Goal: Task Accomplishment & Management: Complete application form

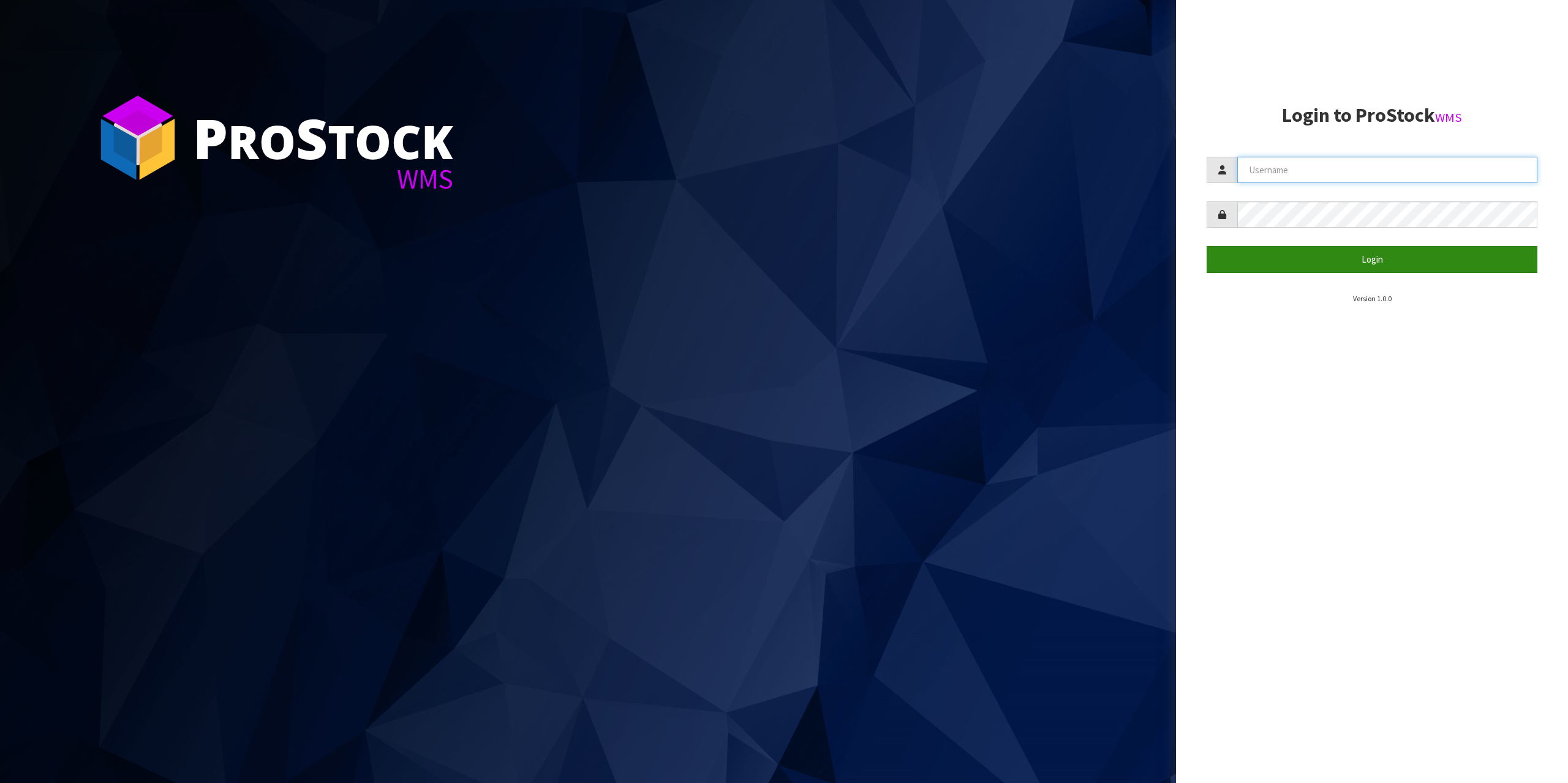
type input "[EMAIL_ADDRESS][DOMAIN_NAME]"
click at [1344, 268] on button "Login" at bounding box center [1371, 259] width 330 height 26
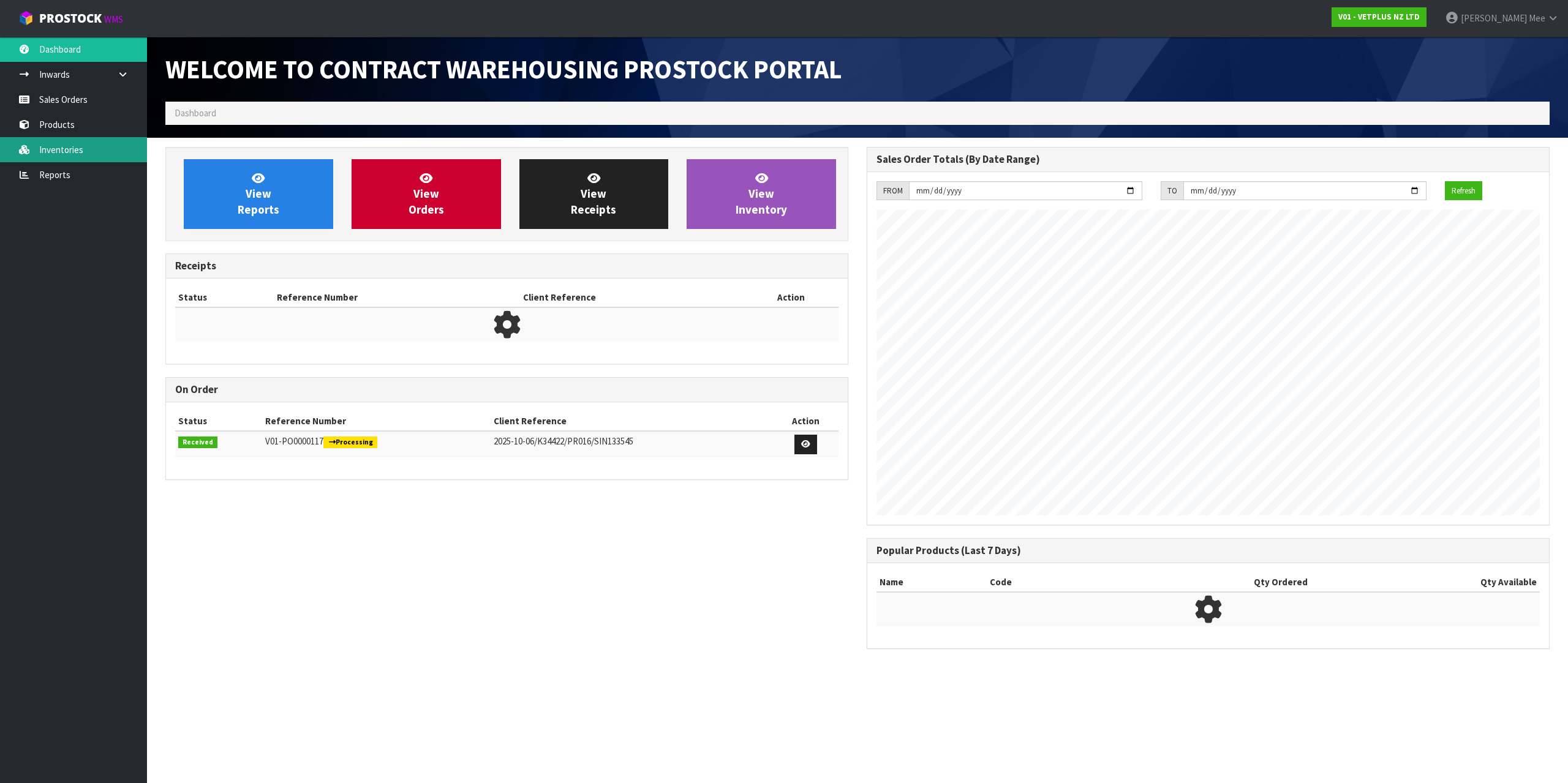
scroll to position [679, 696]
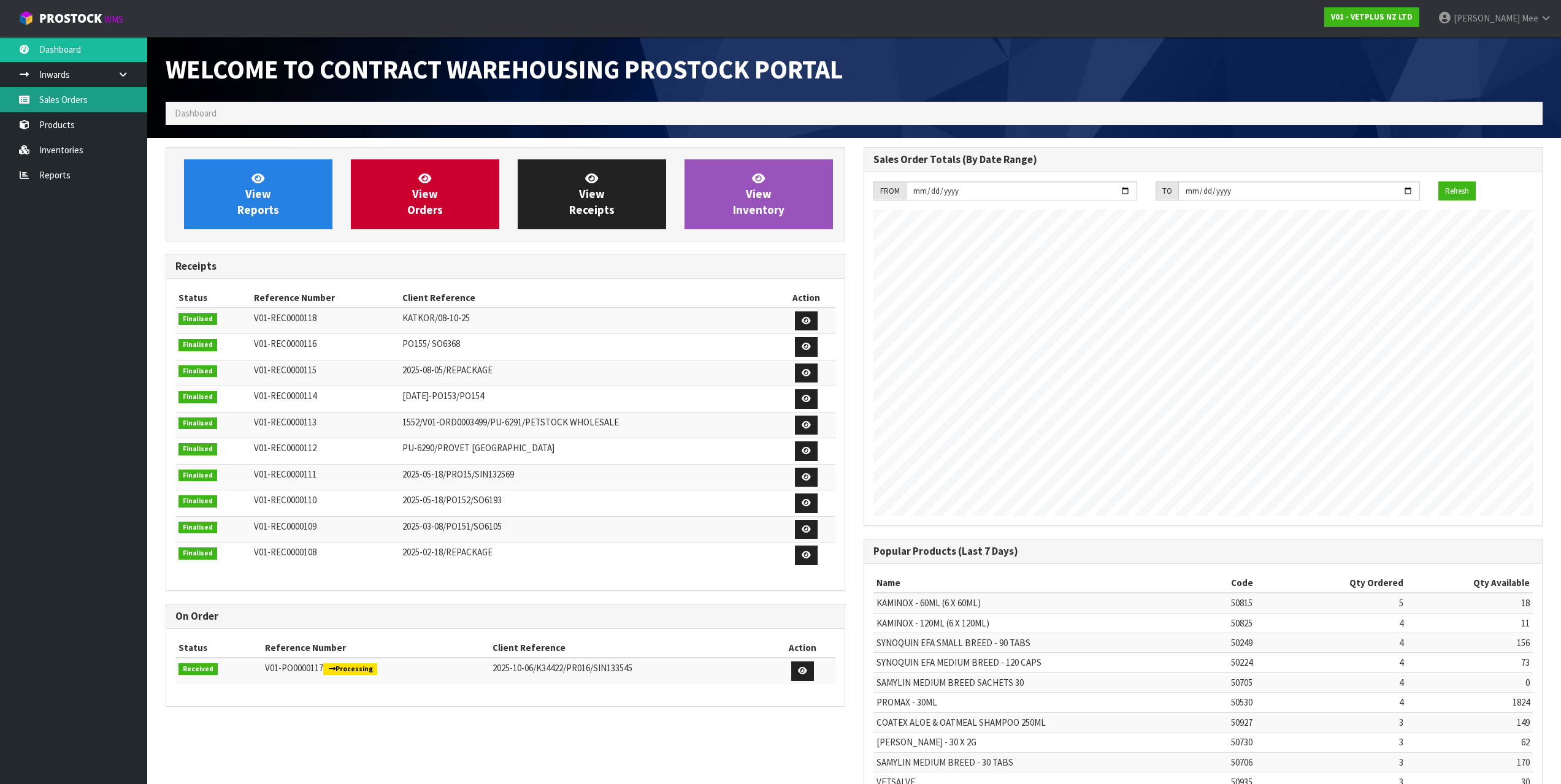
click at [62, 101] on link "Sales Orders" at bounding box center [74, 100] width 147 height 25
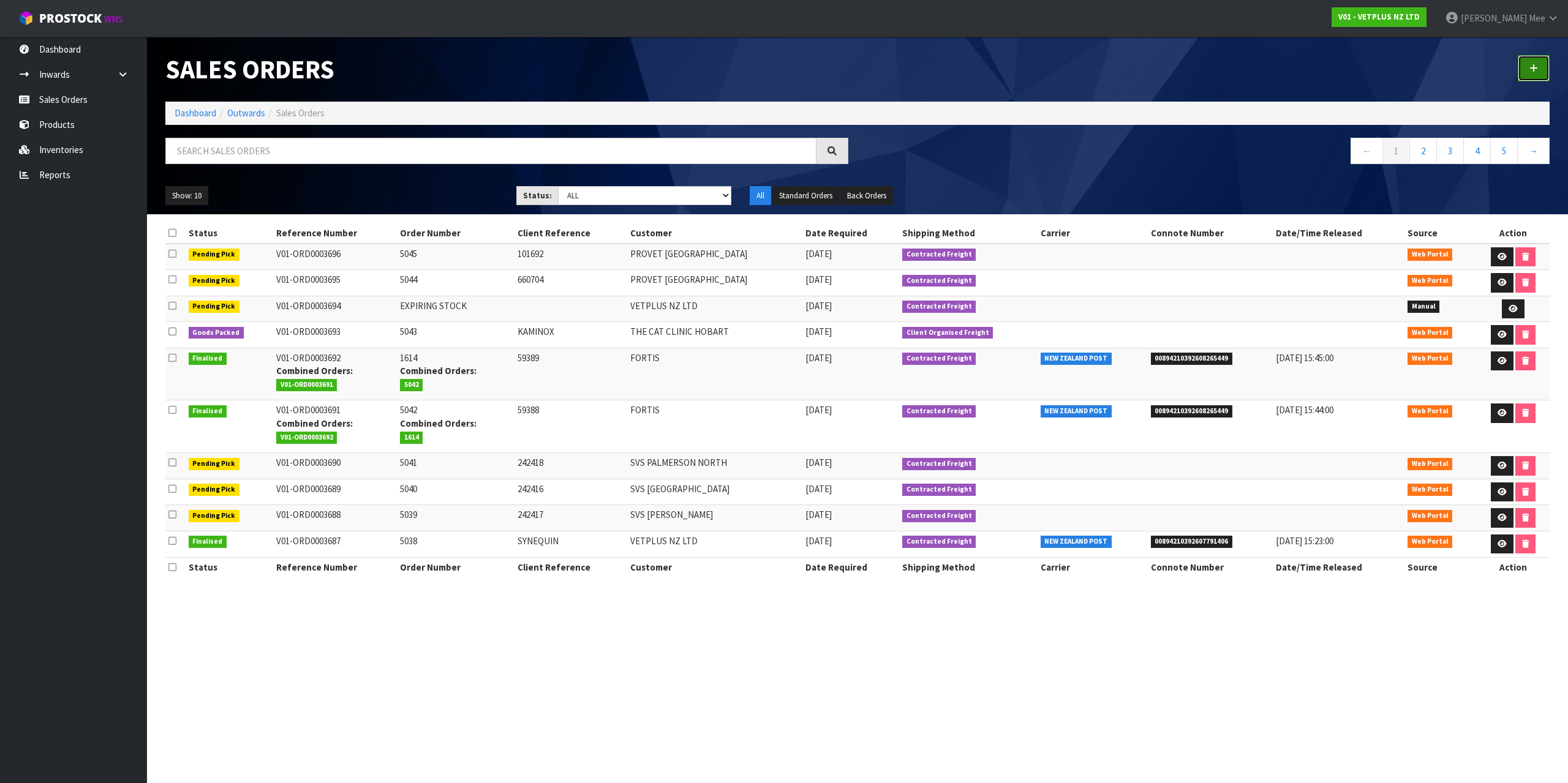
click at [1532, 76] on link at bounding box center [1533, 68] width 32 height 26
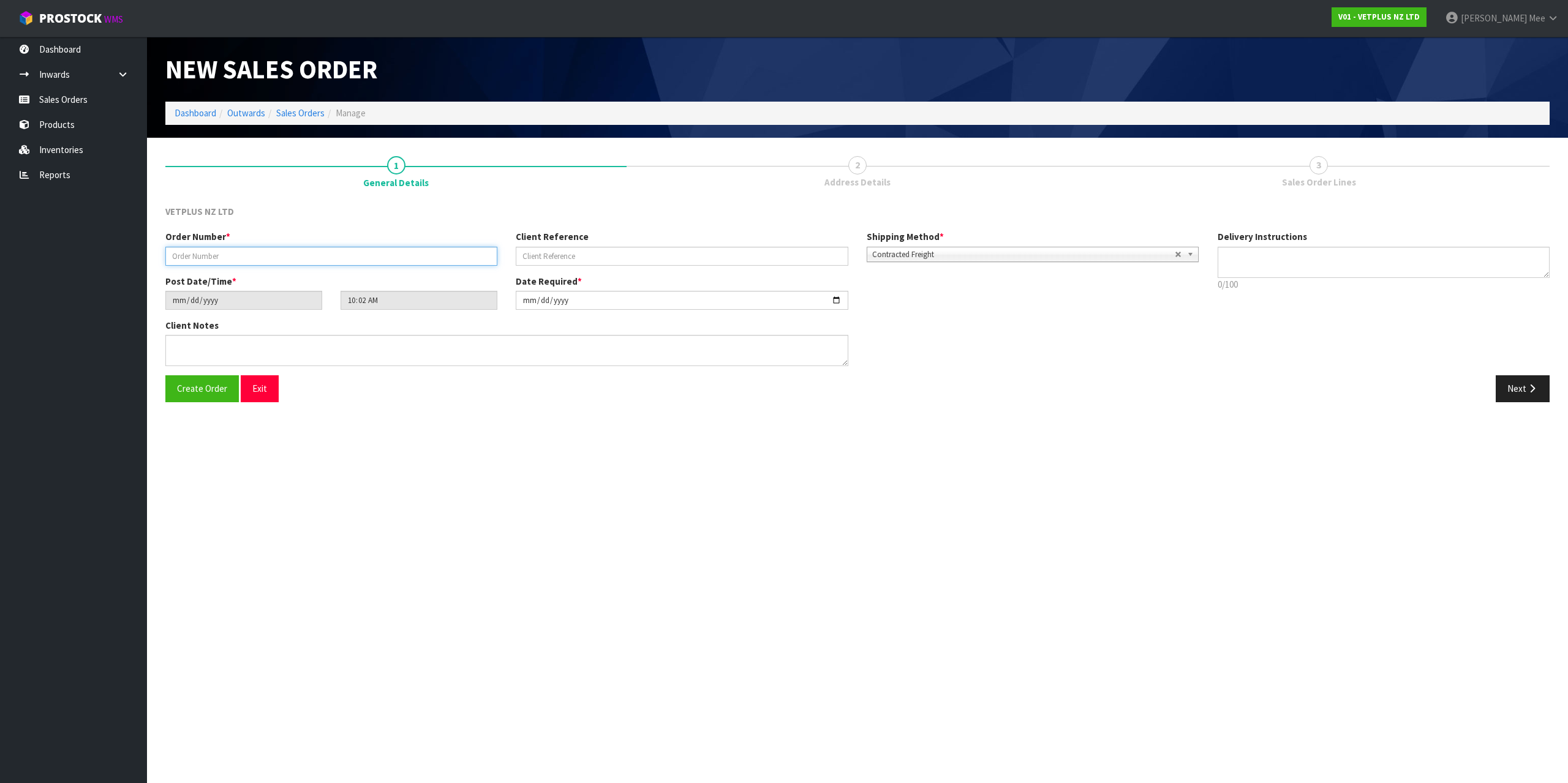
click at [220, 263] on input "text" at bounding box center [331, 256] width 332 height 19
type input "1615"
type input "59396"
click at [1506, 398] on button "Next" at bounding box center [1522, 388] width 54 height 26
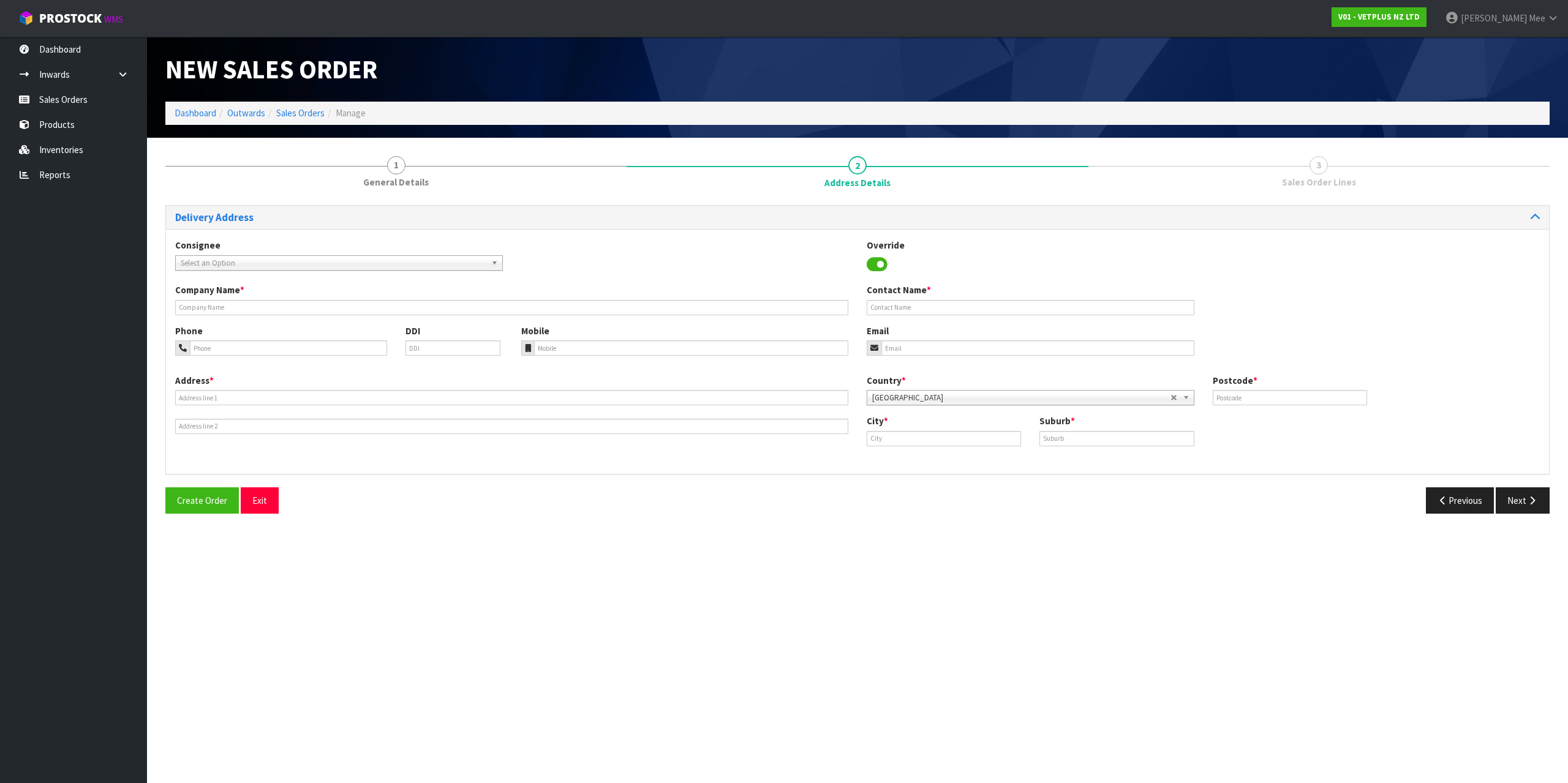
click at [281, 269] on div "Consignee 000001.BAY MECHANICS - BAY MECHANICS 000001A - BRAKE & TRANSMISSION N…" at bounding box center [858, 260] width 1383 height 44
click at [289, 260] on span "Select an Option" at bounding box center [333, 263] width 306 height 15
type input "forti"
click at [345, 319] on li "FORTI STIM - FORTIS" at bounding box center [338, 313] width 321 height 15
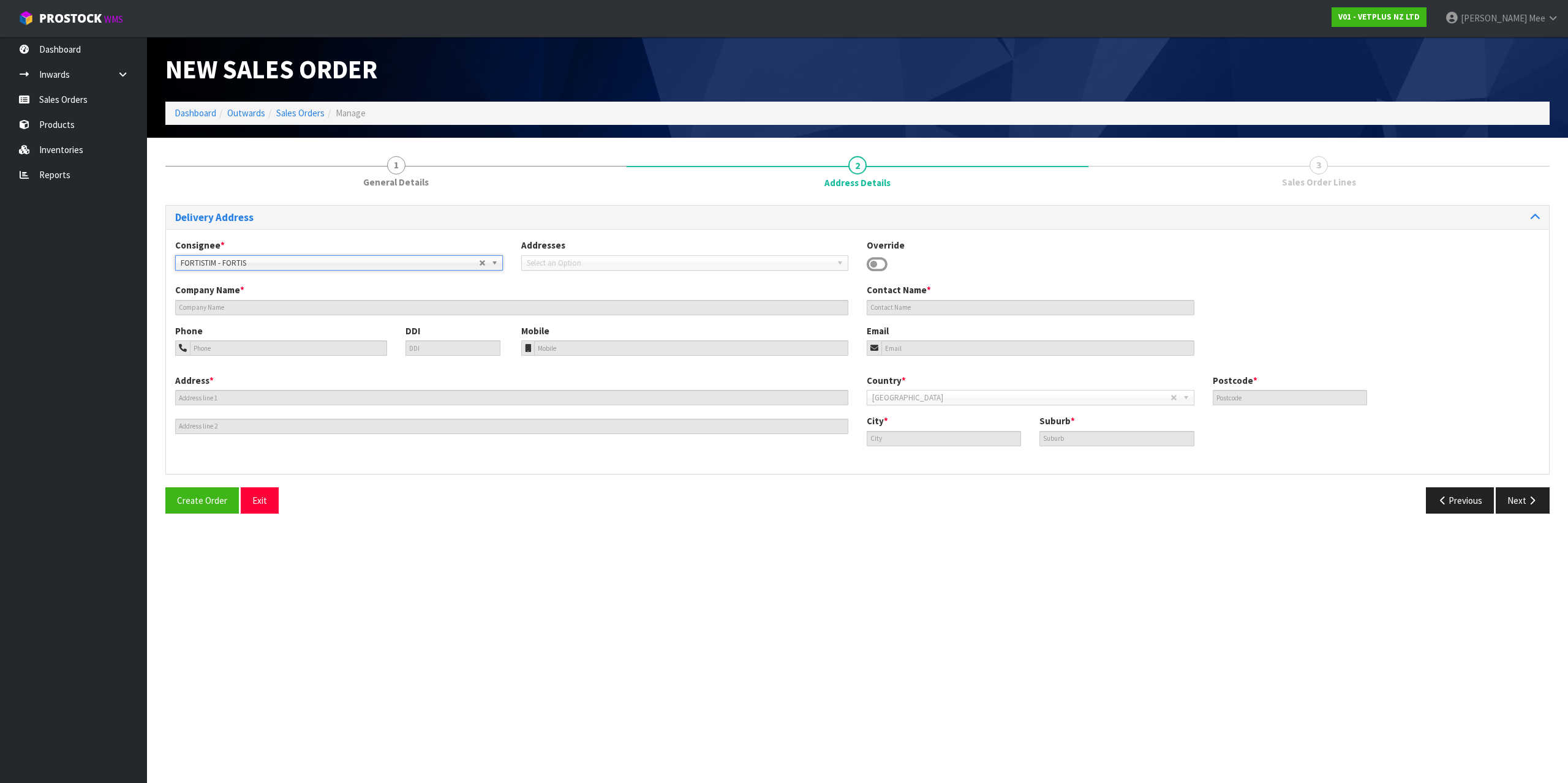
type input "FORTIS"
type input "[STREET_ADDRESS]"
type input "7910"
type input "TIMARU"
type input "WASHDYKE"
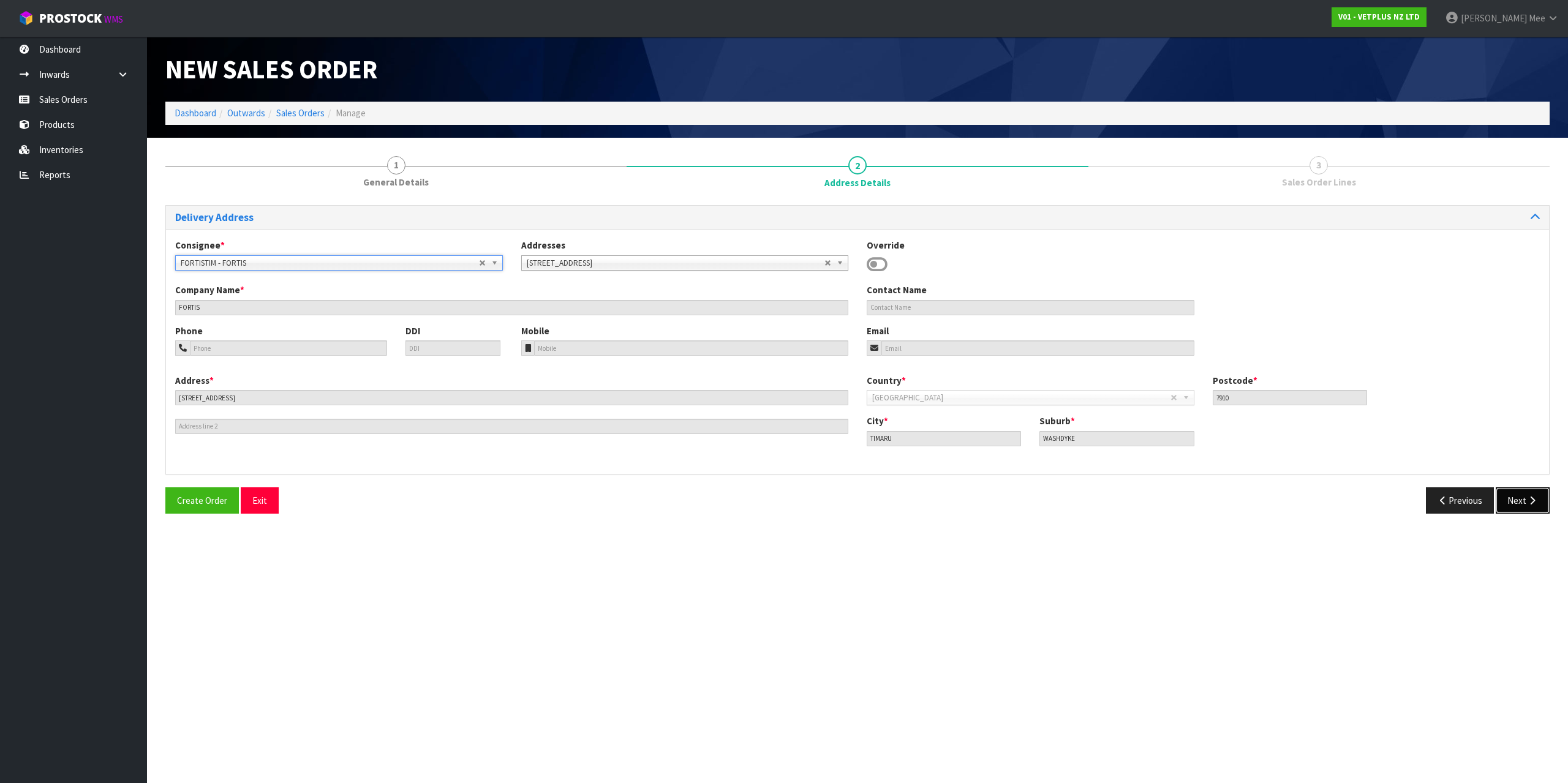
click at [1528, 507] on button "Next" at bounding box center [1522, 500] width 54 height 26
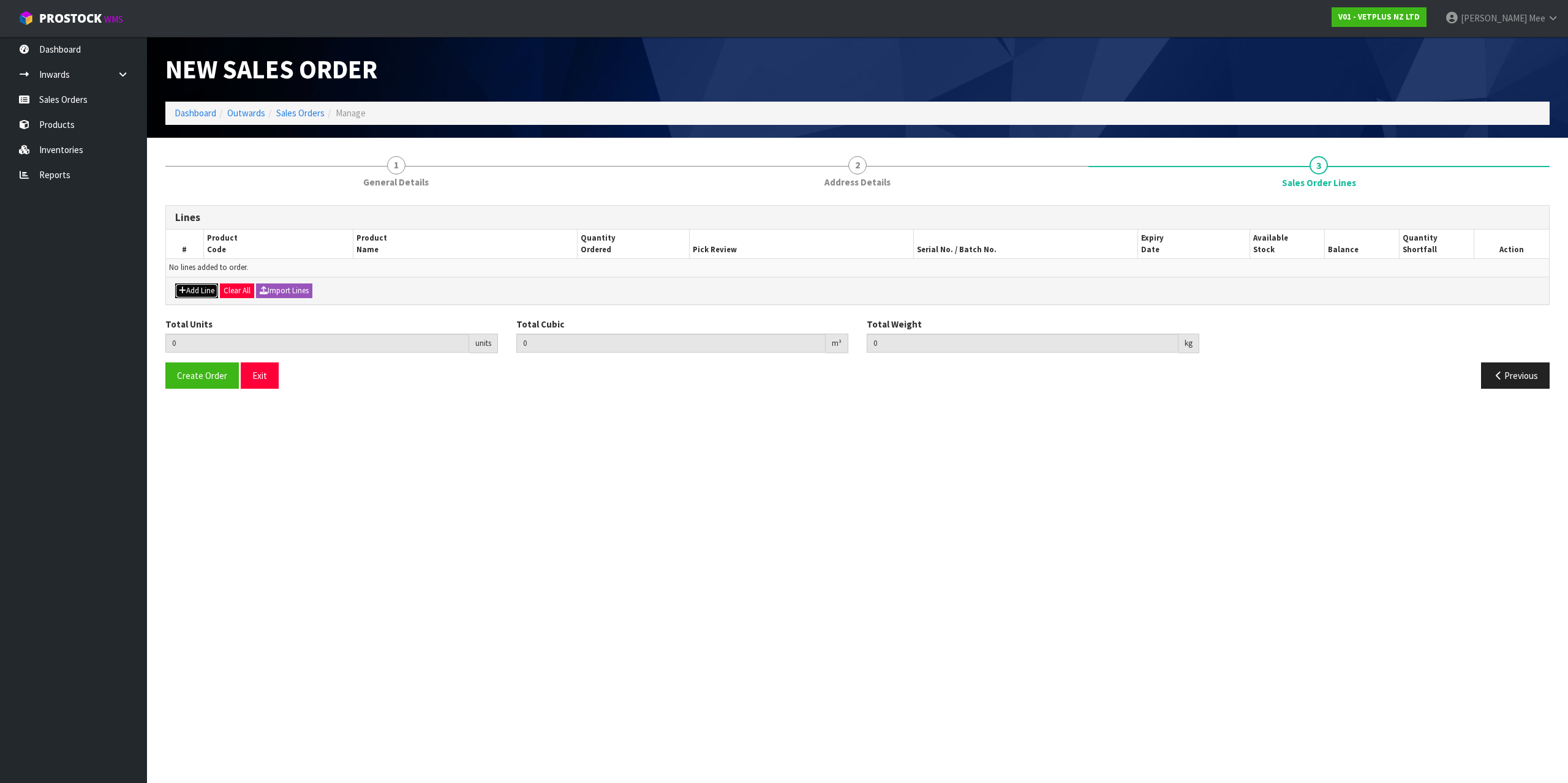
click at [191, 285] on button "Add Line" at bounding box center [196, 290] width 43 height 15
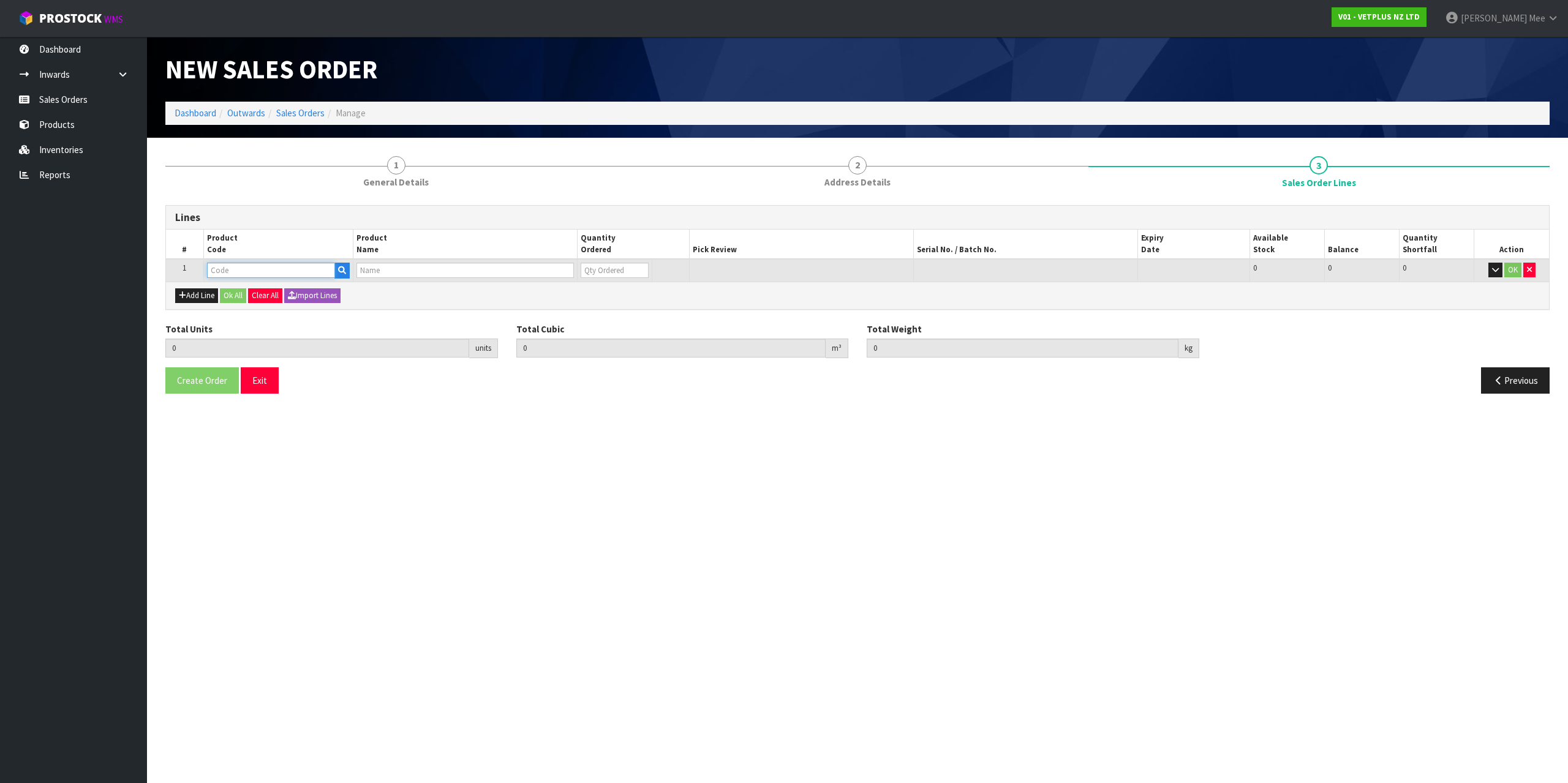
click at [216, 270] on input "text" at bounding box center [270, 270] width 128 height 15
type input "79489"
type input "0.000000"
type input "0.000"
type input "PET REMEDY PLUG DIFFUSER 40ML (X6) OUTER(CALMING SPRAY)"
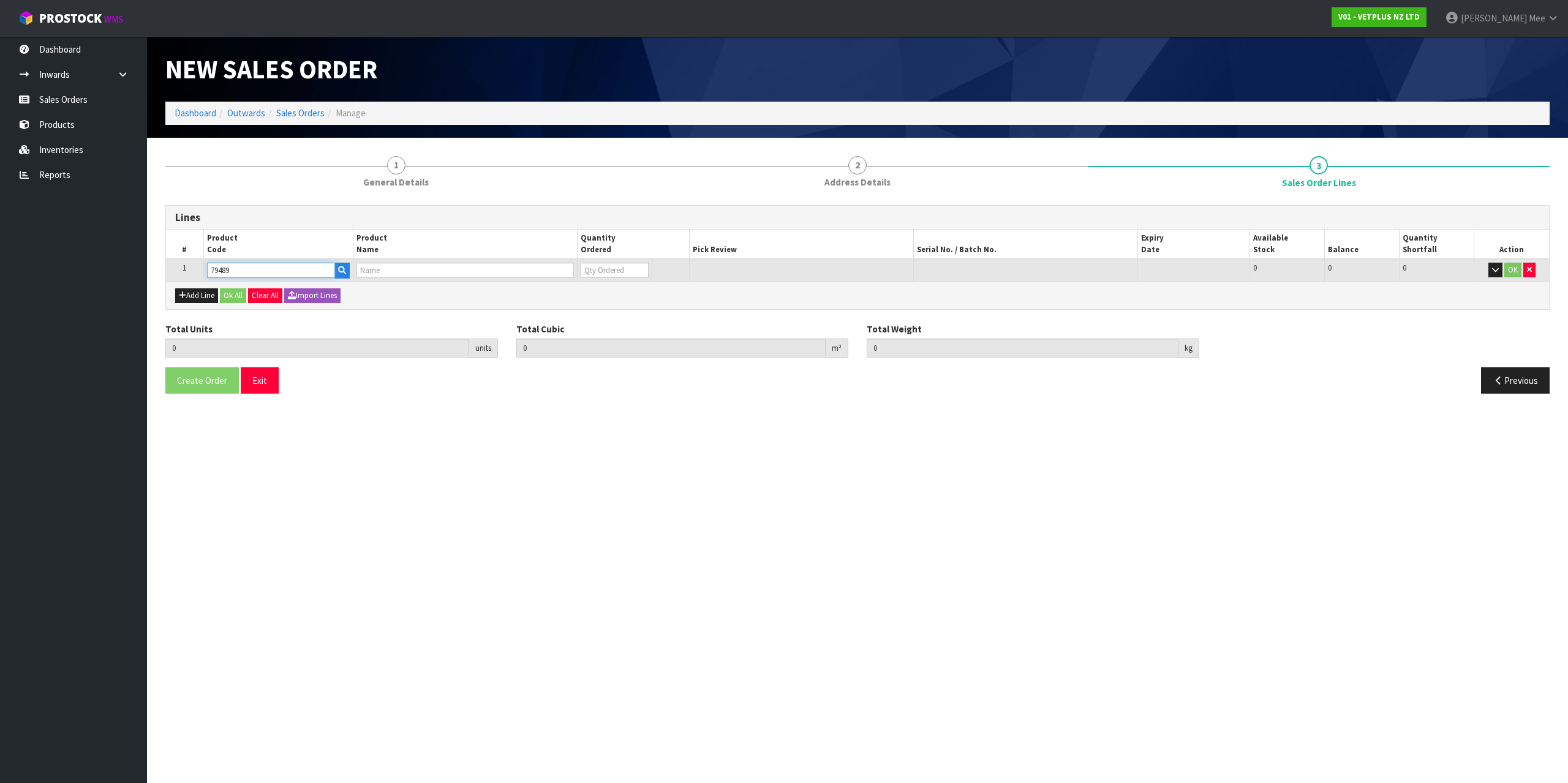
type input "0"
type input "79489"
drag, startPoint x: 584, startPoint y: 269, endPoint x: 564, endPoint y: 228, distance: 45.6
click at [564, 229] on div "Lines # Product Code Product Name Quantity Ordered Pick Review Serial No. / Bat…" at bounding box center [857, 257] width 1384 height 104
type input "1"
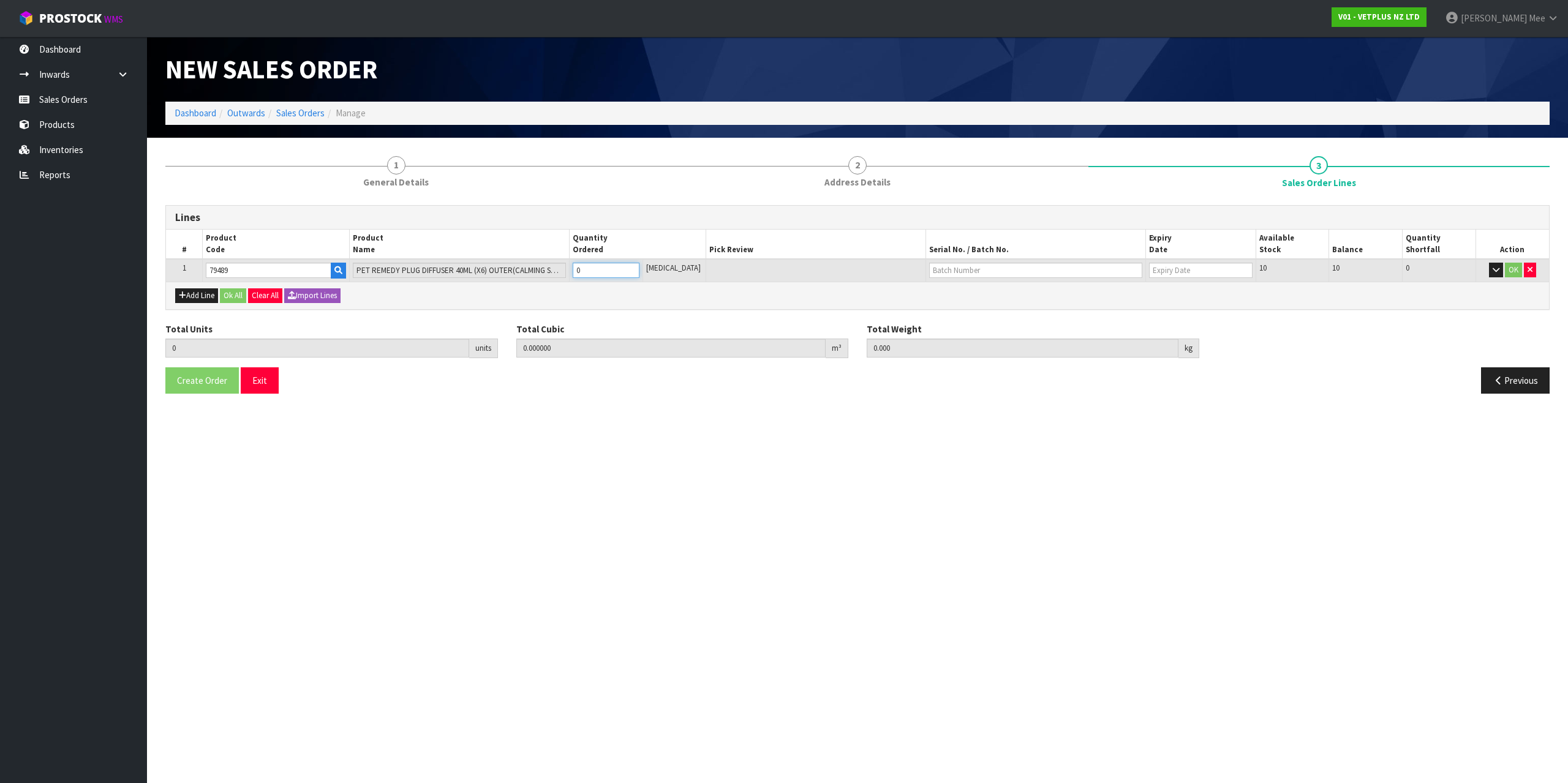
type input "0.0039"
type input "0.86"
type input "1"
click at [198, 289] on button "Add Line" at bounding box center [196, 296] width 43 height 15
type input "0"
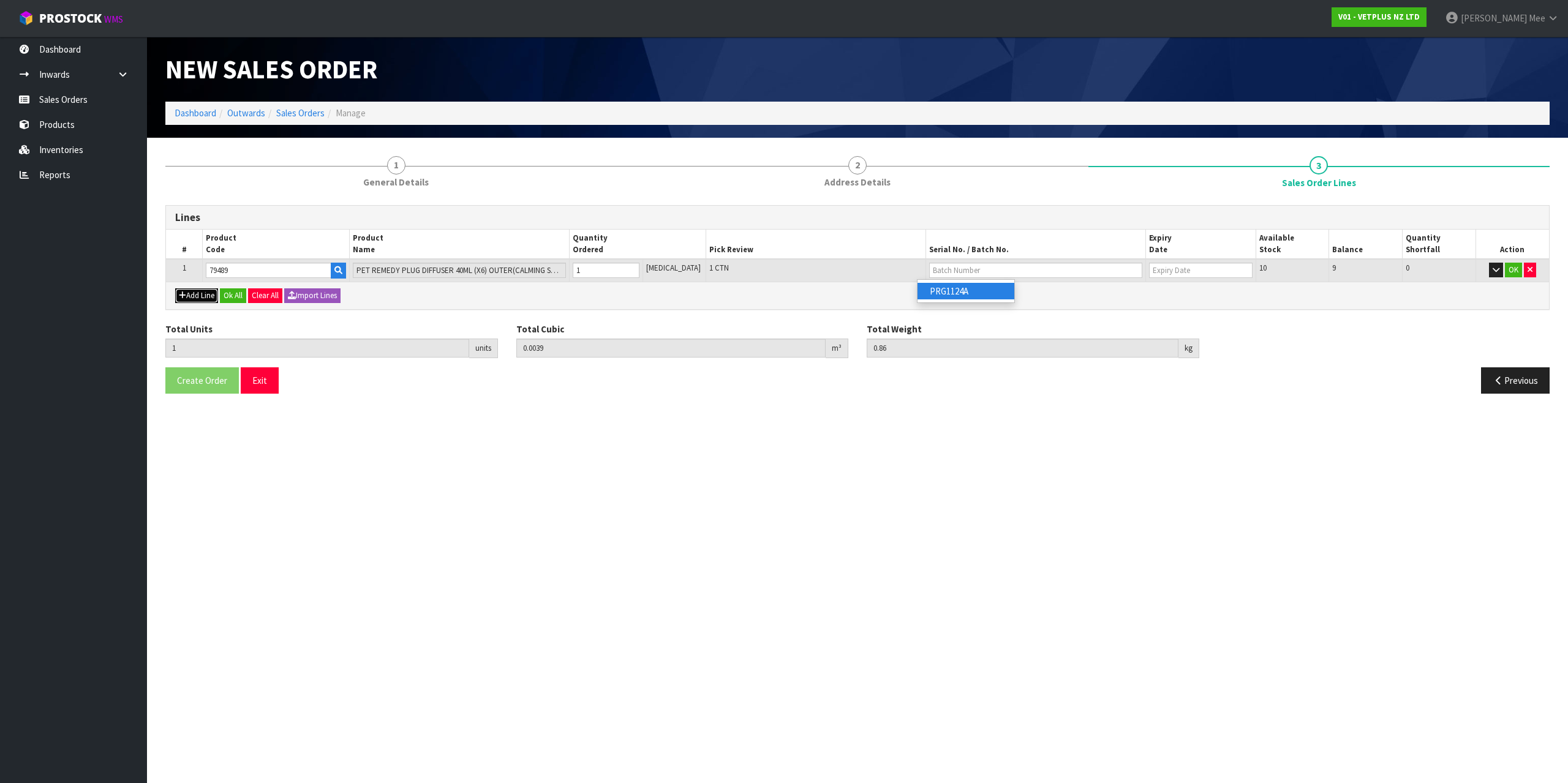
type input "0"
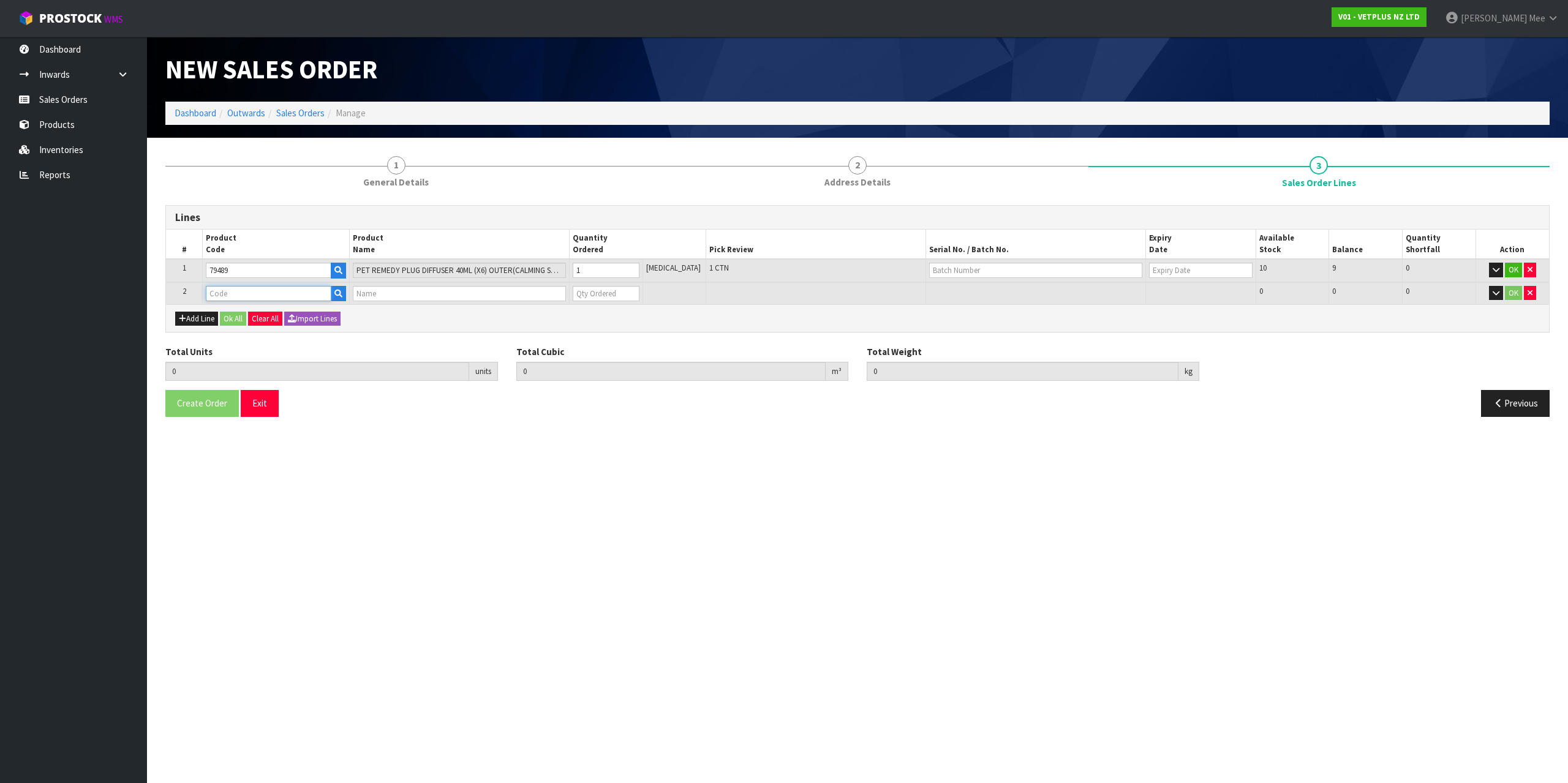
click at [247, 298] on input "text" at bounding box center [269, 293] width 125 height 15
type input "79583"
type input "1"
type input "0.0039"
type input "0.86"
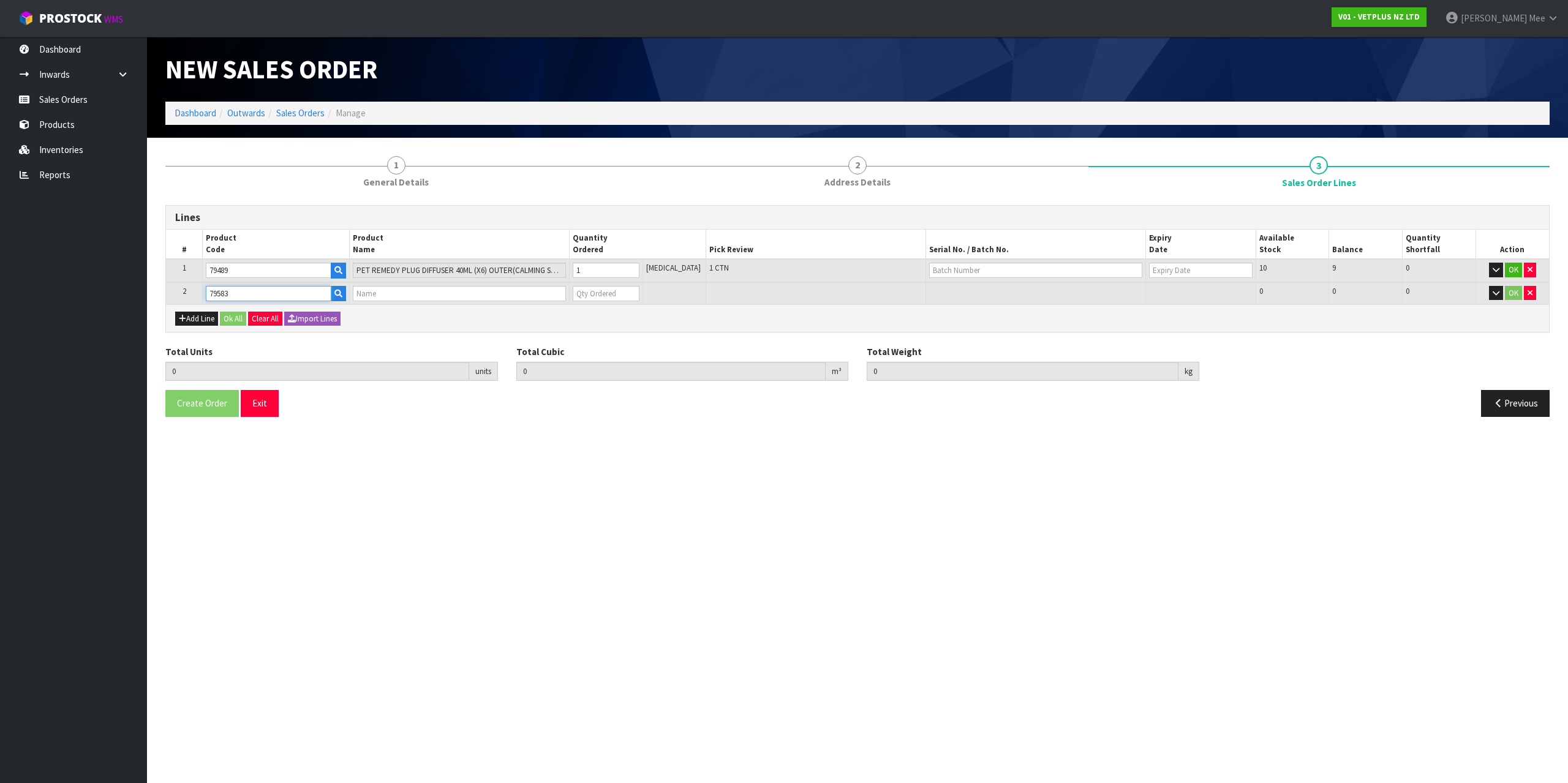
type input "PET REMEDY SPRAY 200ML (X6) OUTER"
type input "0"
type input "79583"
type input "2"
type input "0.00742"
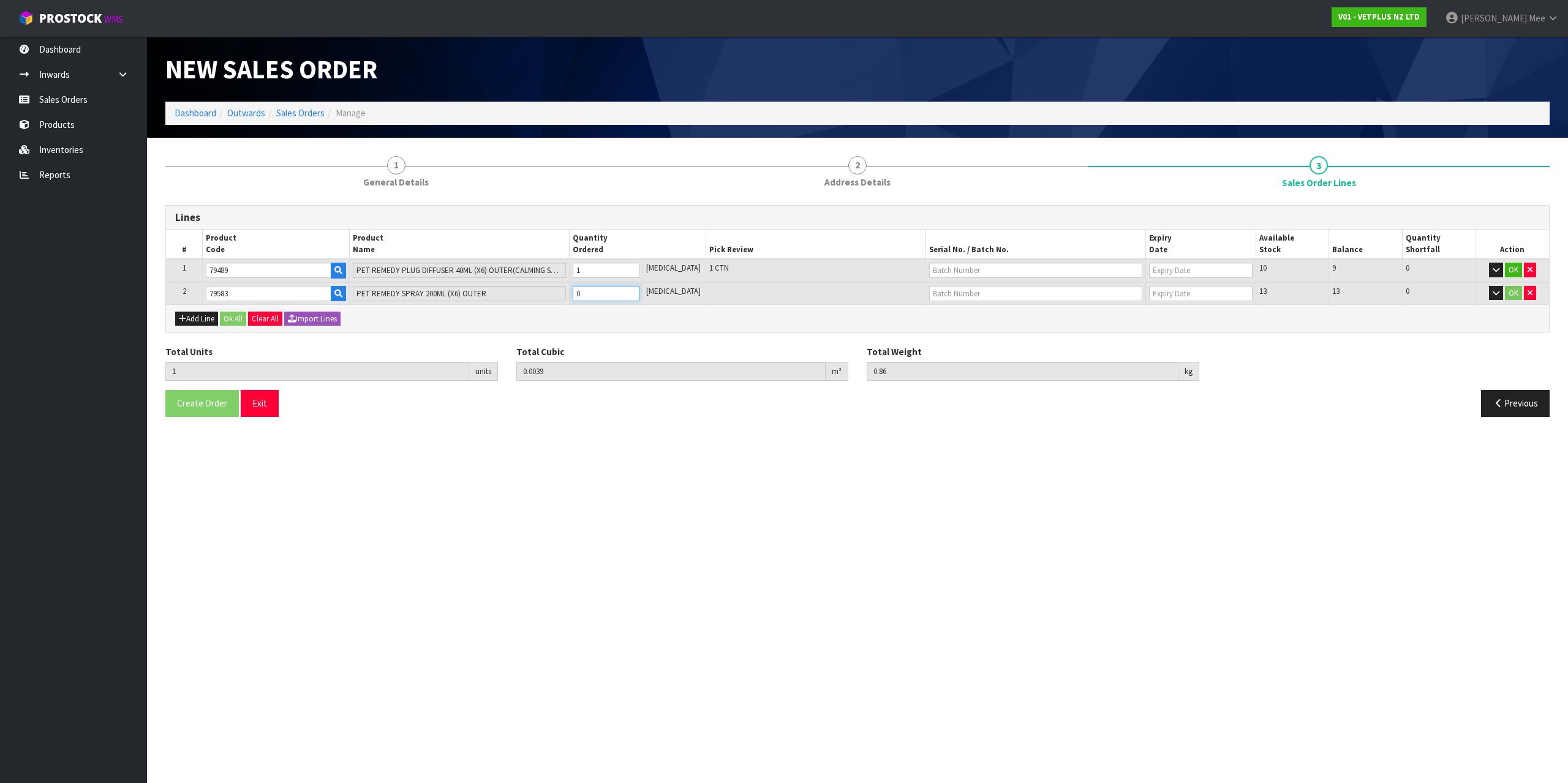
type input "2.51"
type input "1"
click at [638, 292] on input "1" at bounding box center [606, 293] width 67 height 15
click at [188, 316] on button "Add Line" at bounding box center [196, 319] width 43 height 15
type input "0"
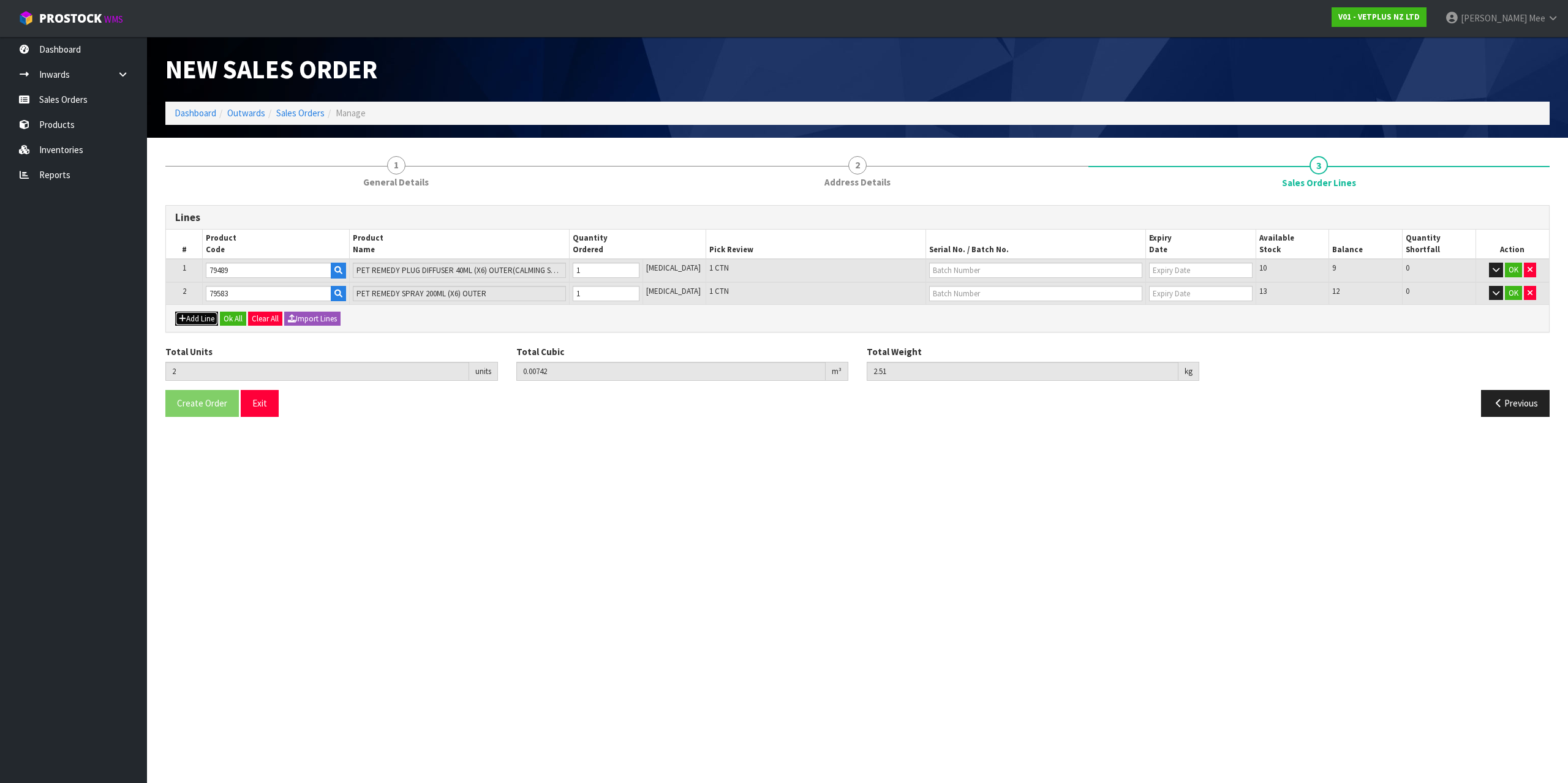
type input "0"
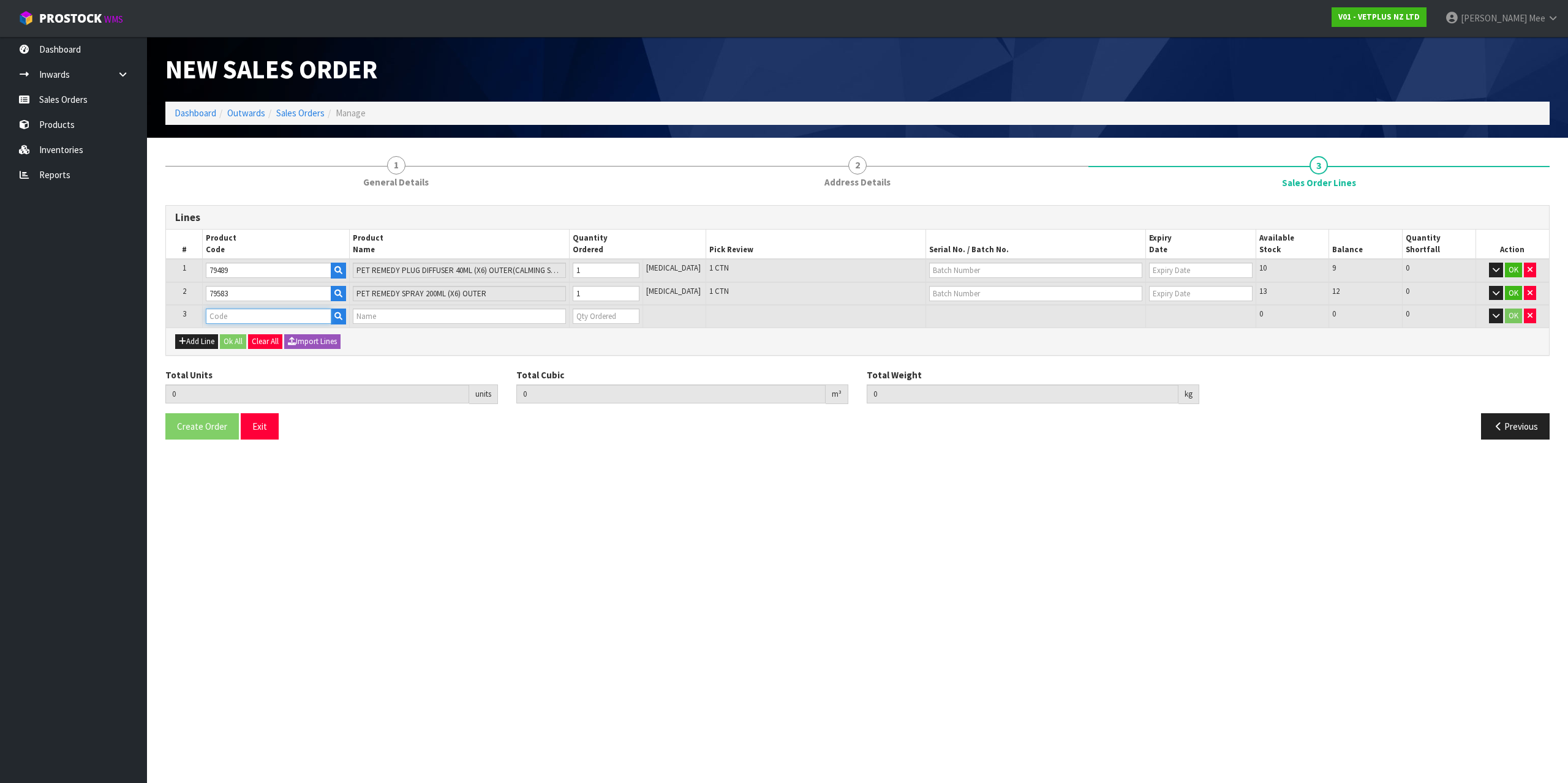
click at [218, 318] on input "text" at bounding box center [269, 316] width 125 height 15
type input "79664"
click at [259, 337] on link "79664" at bounding box center [258, 337] width 100 height 16
type input "79664"
type input "2"
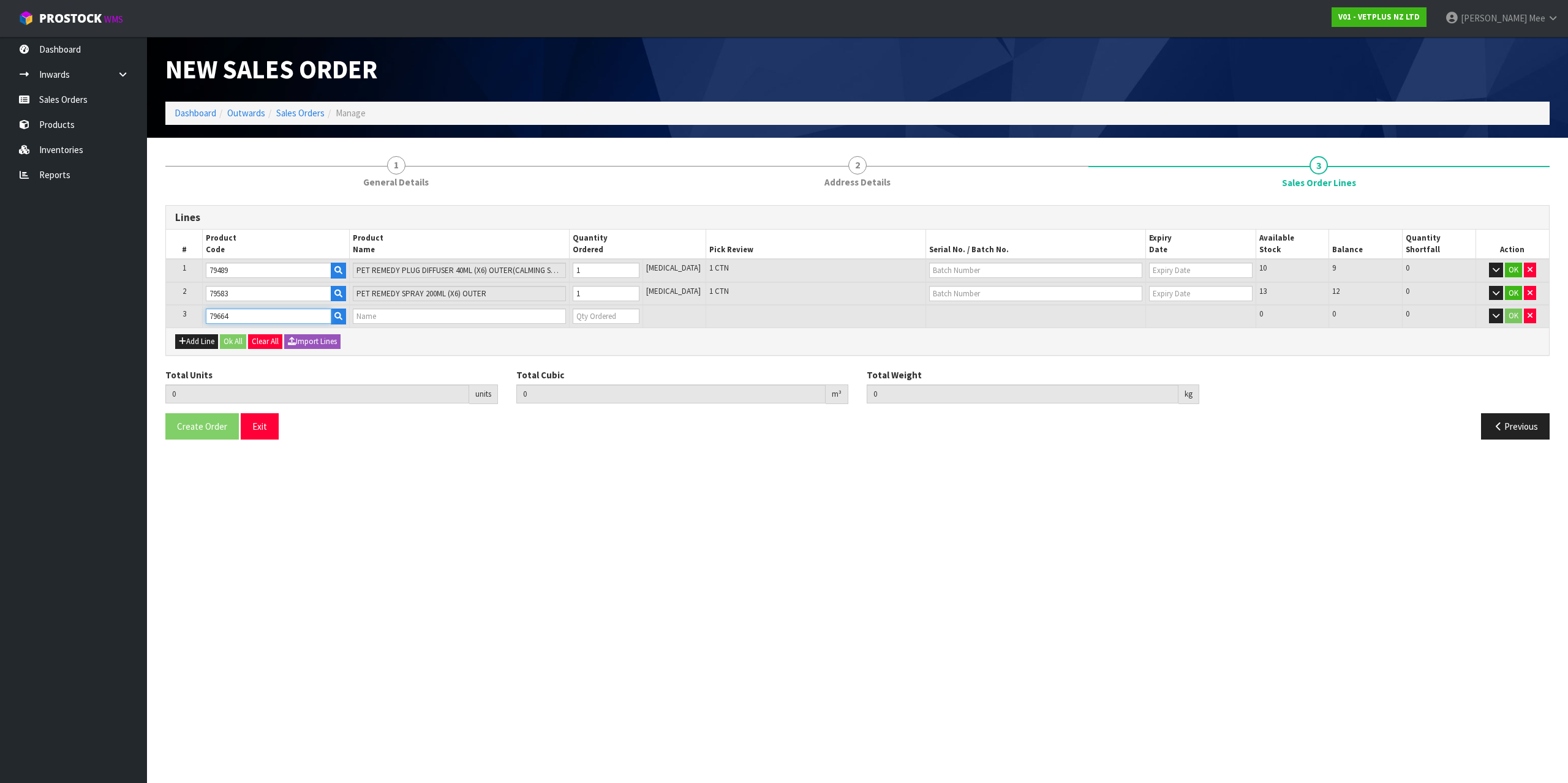
type input "0.00742"
type input "2.51"
type input "PET REMEDY SPRAY 15ML (X6) OUTER"
type input "0"
click at [640, 308] on input "0" at bounding box center [606, 316] width 67 height 15
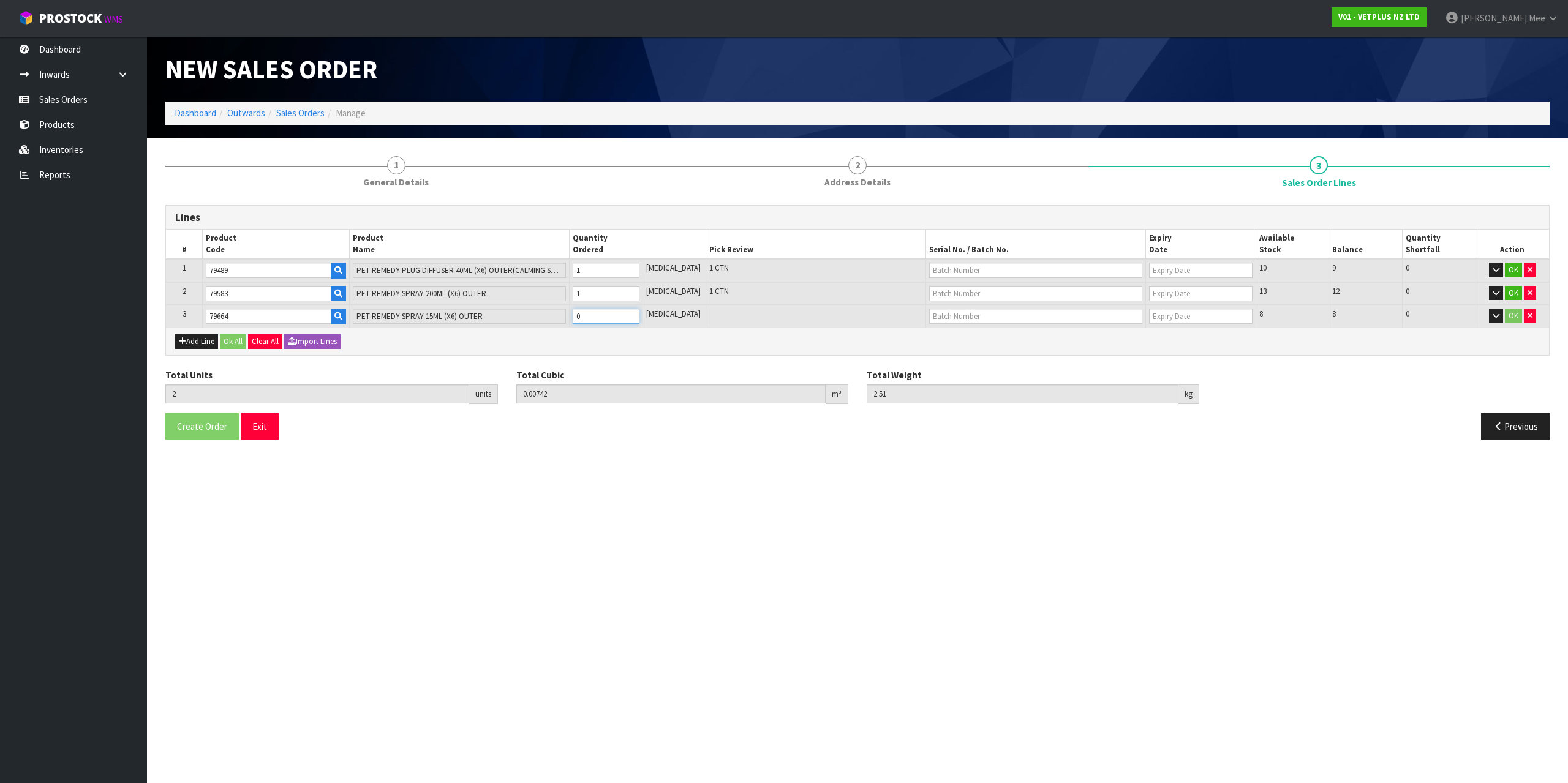
type input "3"
type input "0.008214"
type input "2.76"
type input "1"
click at [640, 314] on input "1" at bounding box center [606, 316] width 67 height 15
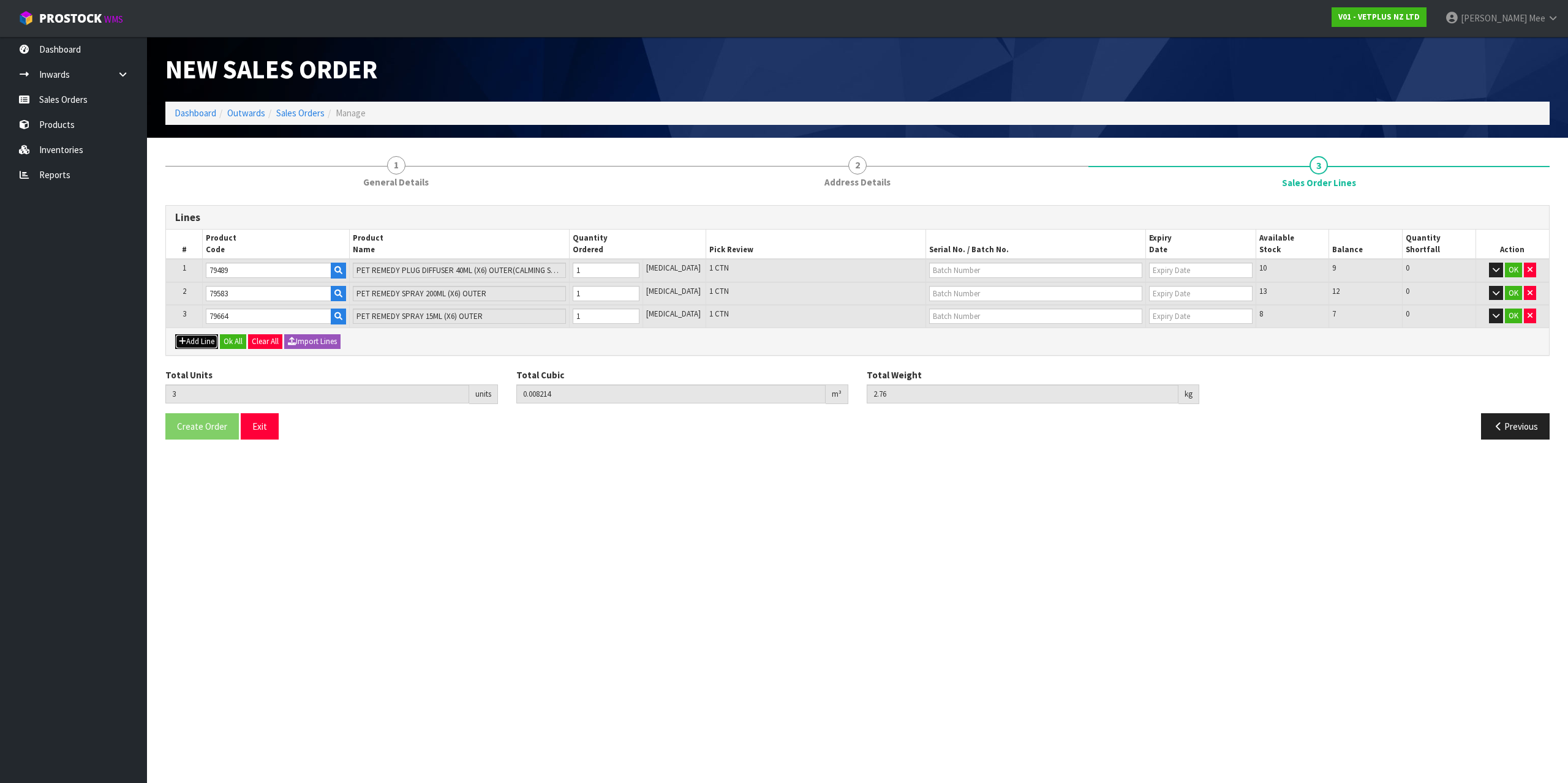
click at [188, 340] on button "Add Line" at bounding box center [196, 341] width 43 height 15
type input "0"
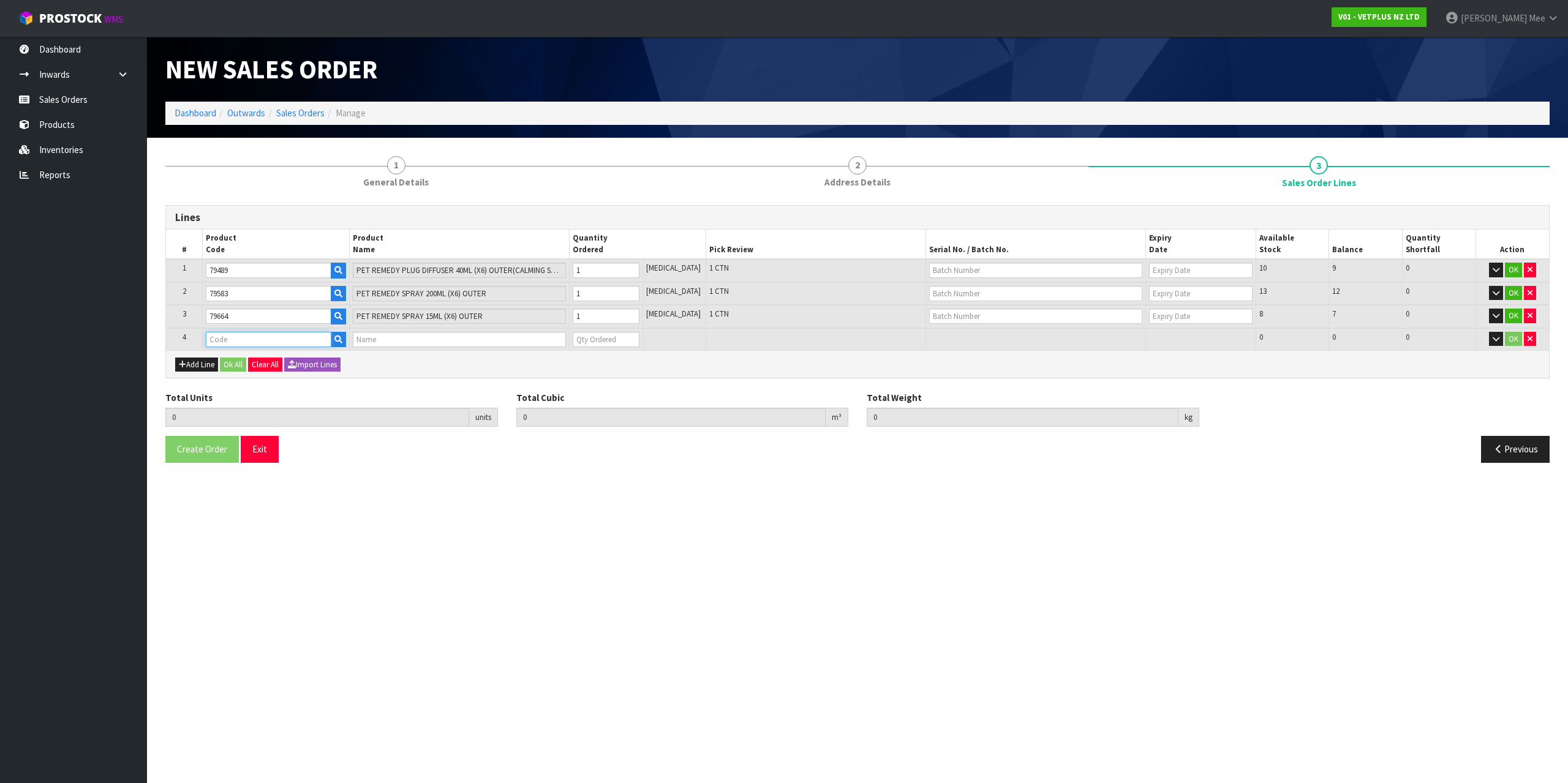
click at [229, 341] on input "text" at bounding box center [269, 339] width 125 height 15
type input "79744"
type input "3"
type input "0.008214"
type input "2.76"
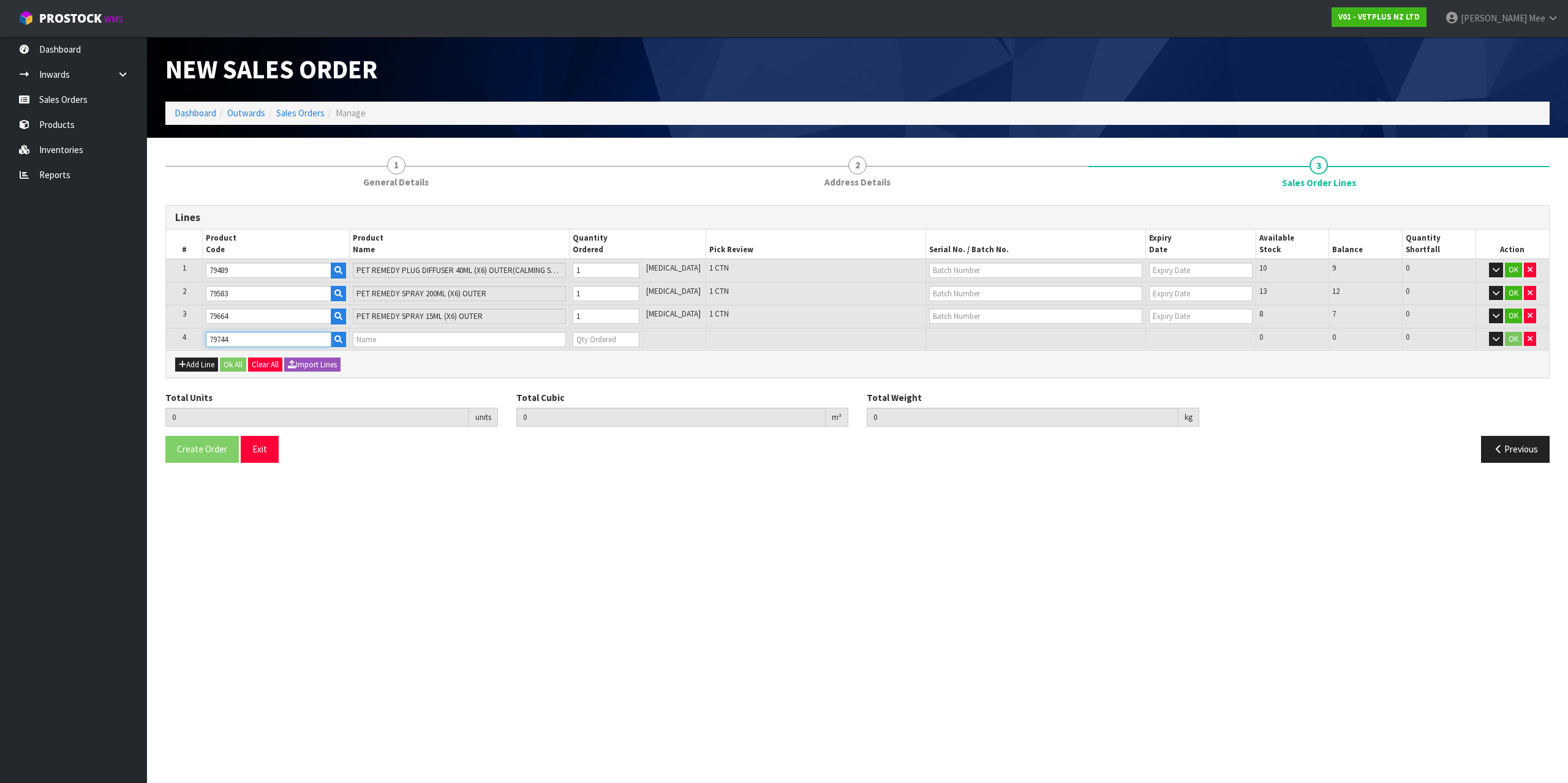
type input "BATTERY ATOMIZER REFILL"
type input "0"
type input "79744"
type input "1"
click at [639, 336] on input "1" at bounding box center [606, 339] width 67 height 15
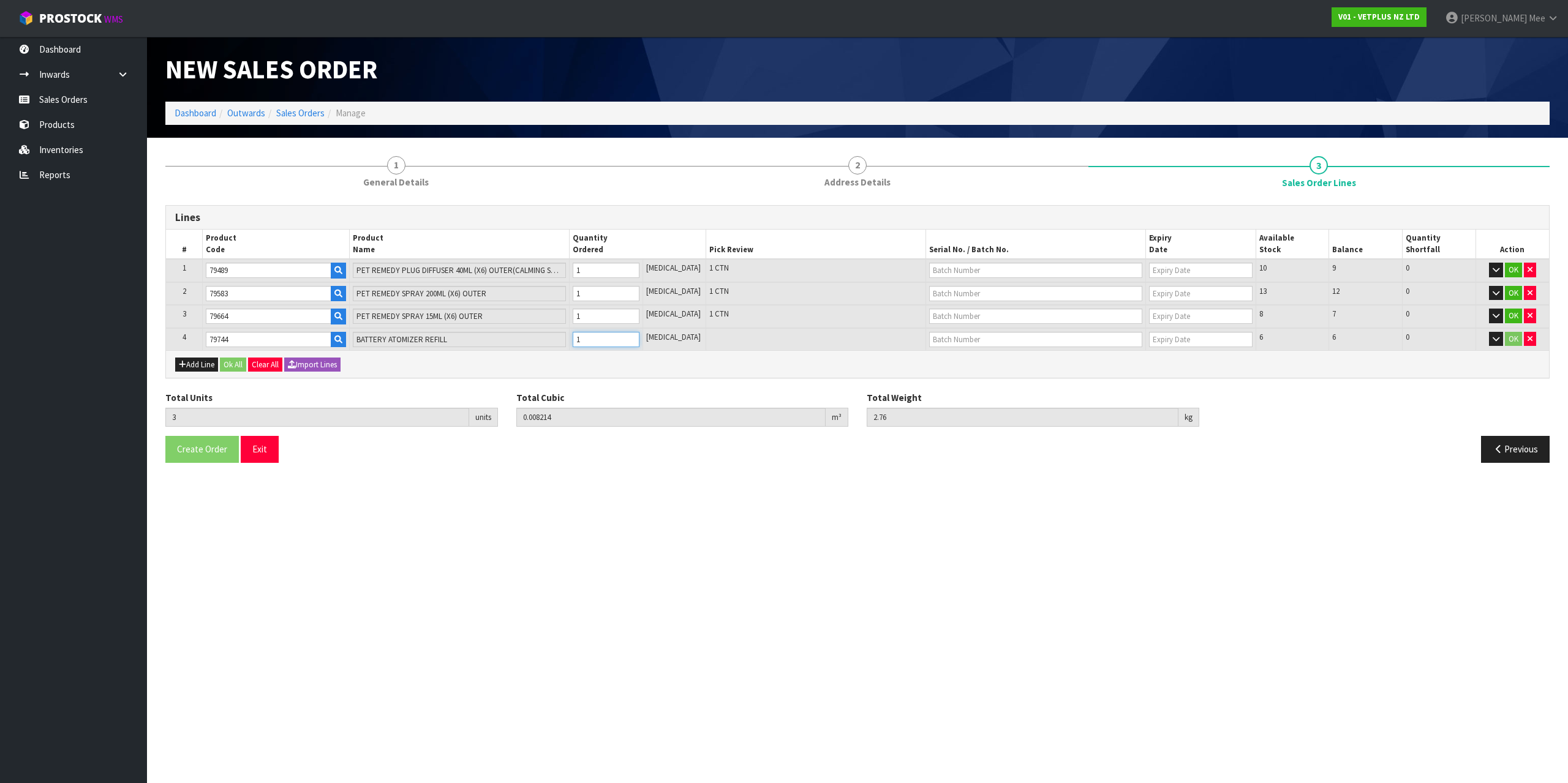
type input "4"
type input "0.0138"
type input "5.01"
click at [197, 368] on button "Add Line" at bounding box center [196, 365] width 43 height 15
type input "0"
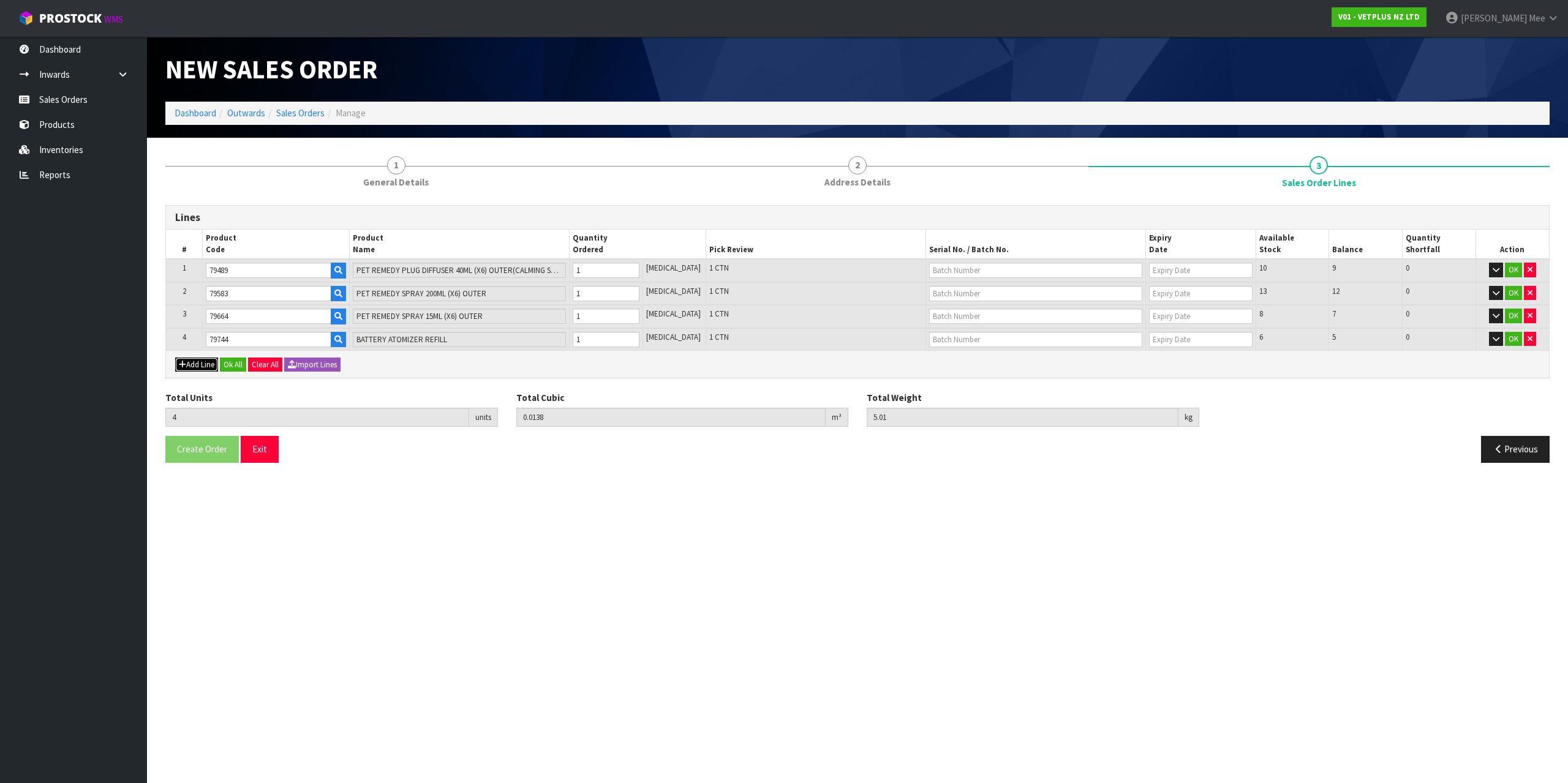
type input "0"
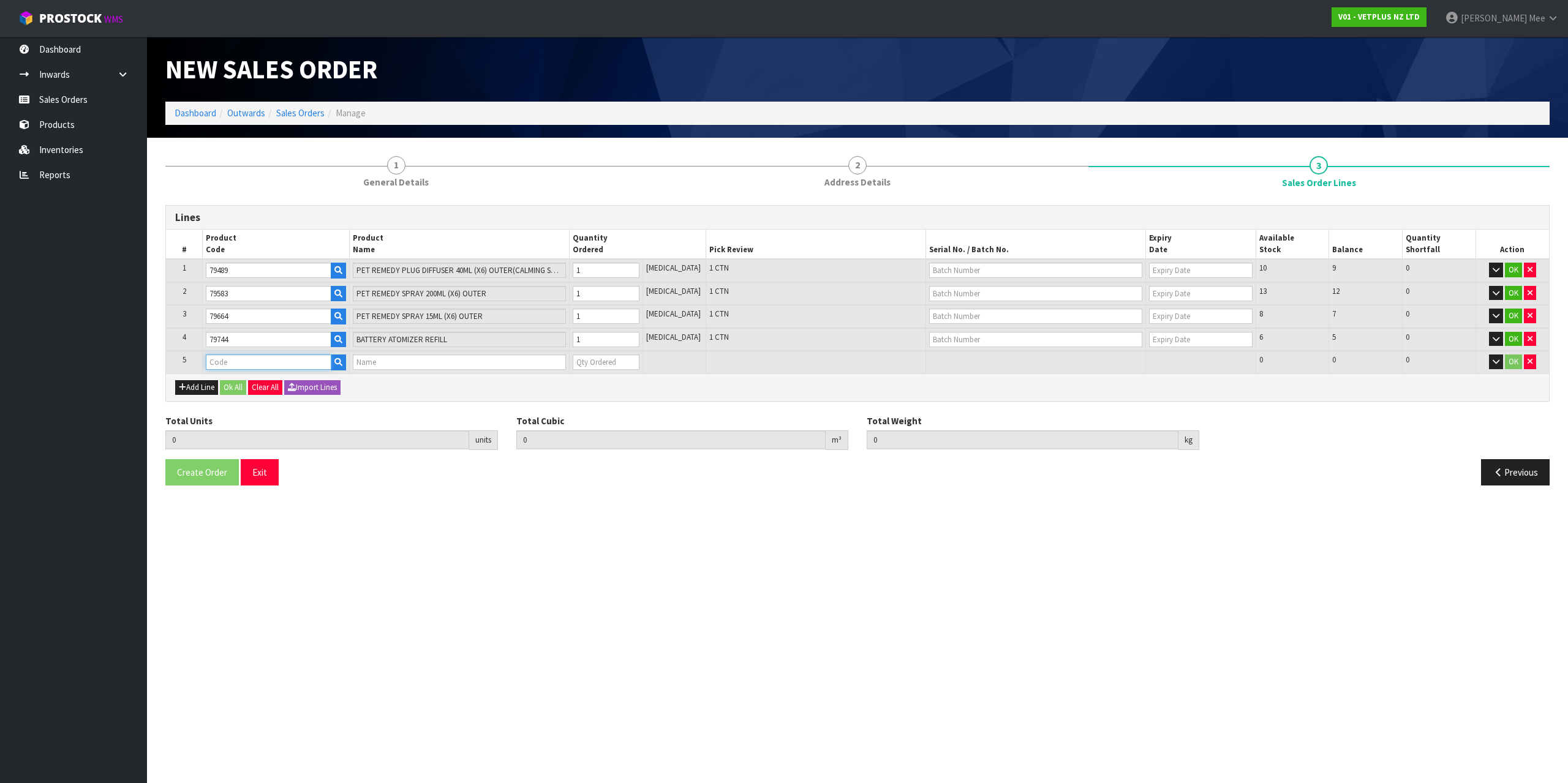
drag, startPoint x: 227, startPoint y: 359, endPoint x: 541, endPoint y: 391, distance: 315.6
click at [227, 359] on input "text" at bounding box center [269, 362] width 125 height 15
type input "79745"
type input "4"
type input "0.0138"
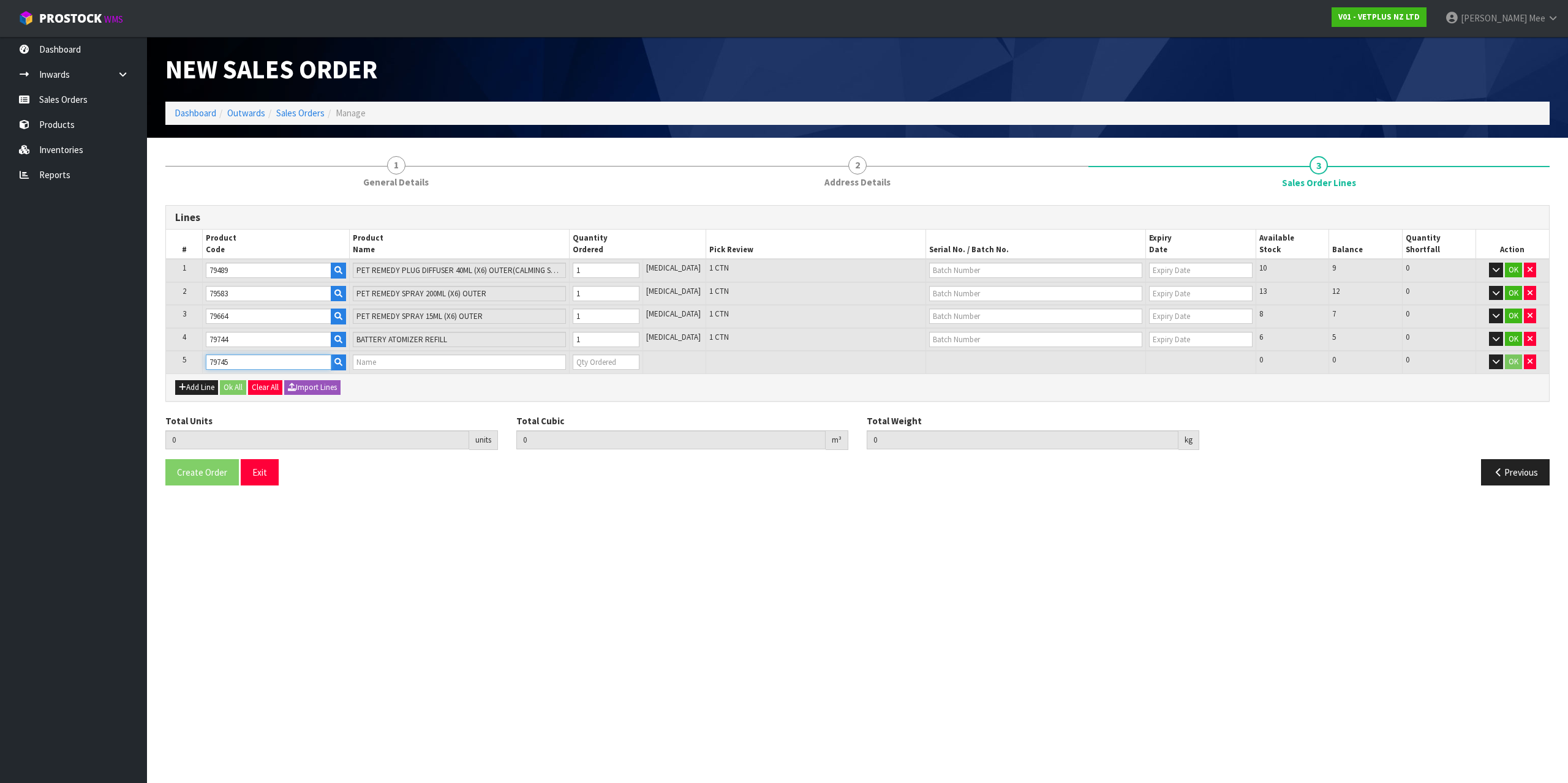
type input "5.01"
type input "BATTERY ATOMIZER"
type input "0"
type input "79745"
type input "5"
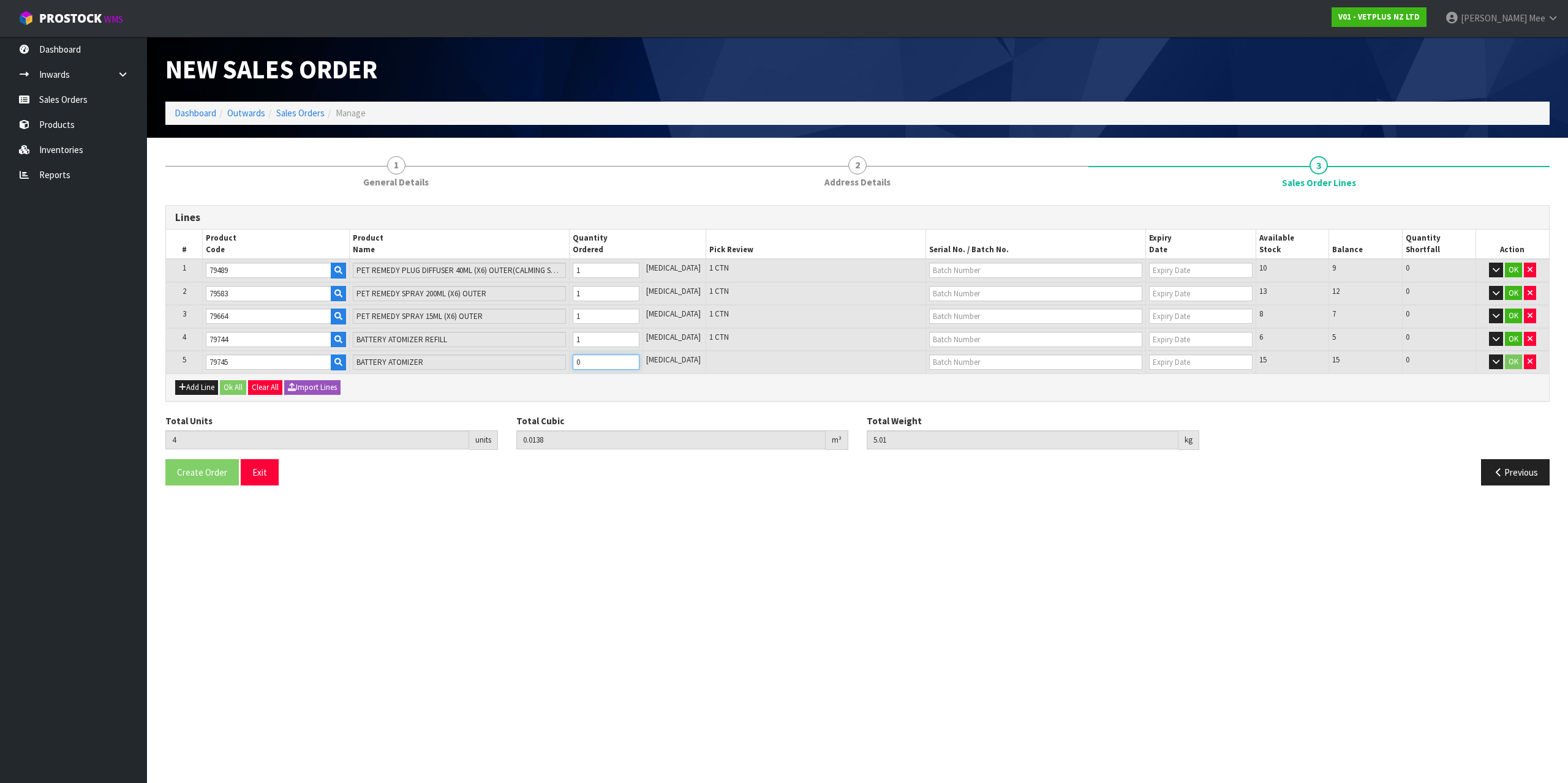
type input "0.021229"
type input "6.61"
type input "1"
click at [640, 360] on input "1" at bounding box center [606, 362] width 67 height 15
type input "6"
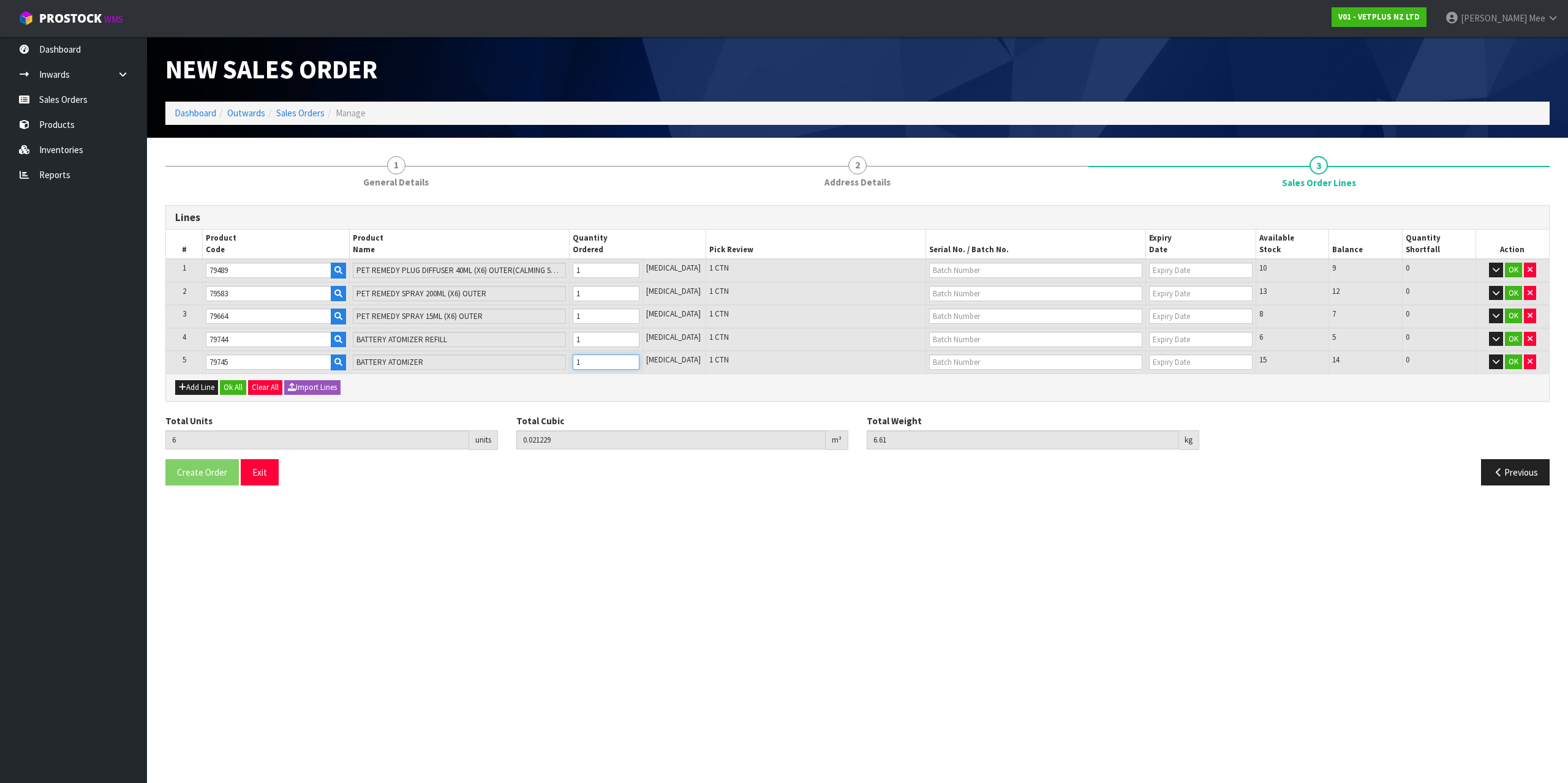
type input "0.028658"
type input "8.21"
type input "2"
click at [640, 360] on input "2" at bounding box center [606, 362] width 67 height 15
type input "7"
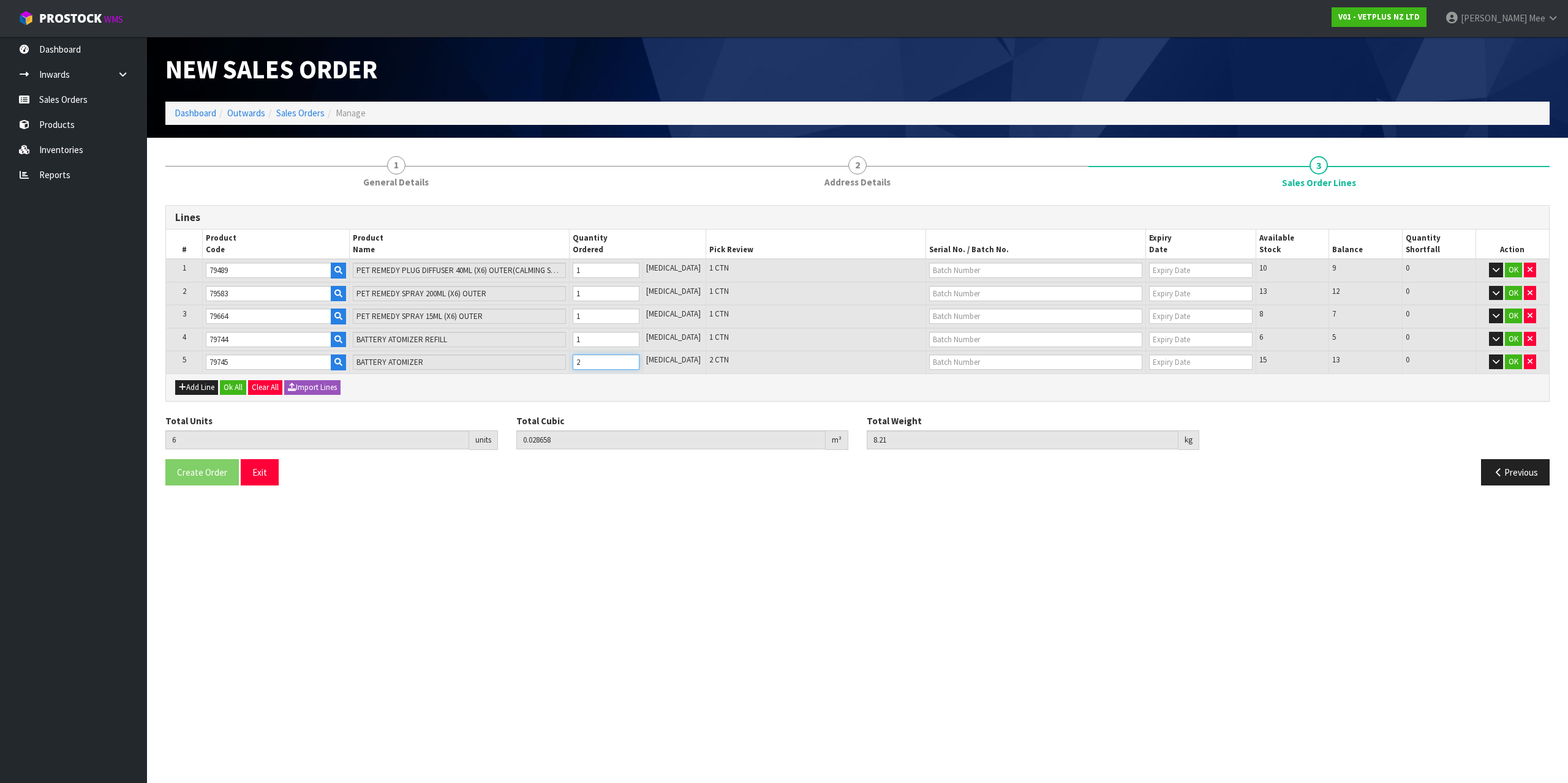
type input "0.036087"
type input "9.81"
type input "3"
click at [640, 360] on input "3" at bounding box center [606, 362] width 67 height 15
click at [227, 385] on button "Ok All" at bounding box center [232, 387] width 26 height 15
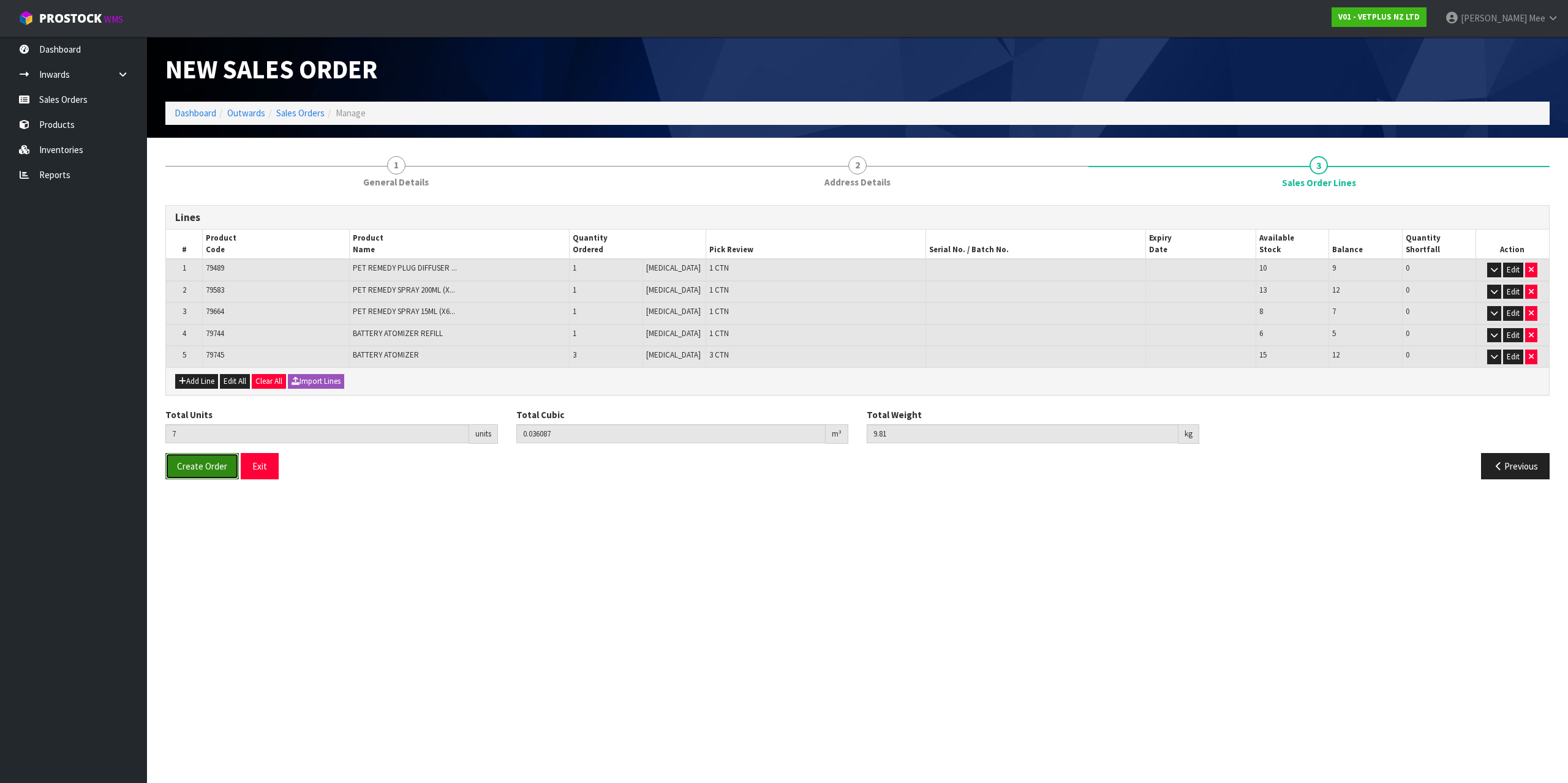
click at [210, 463] on span "Create Order" at bounding box center [201, 465] width 50 height 12
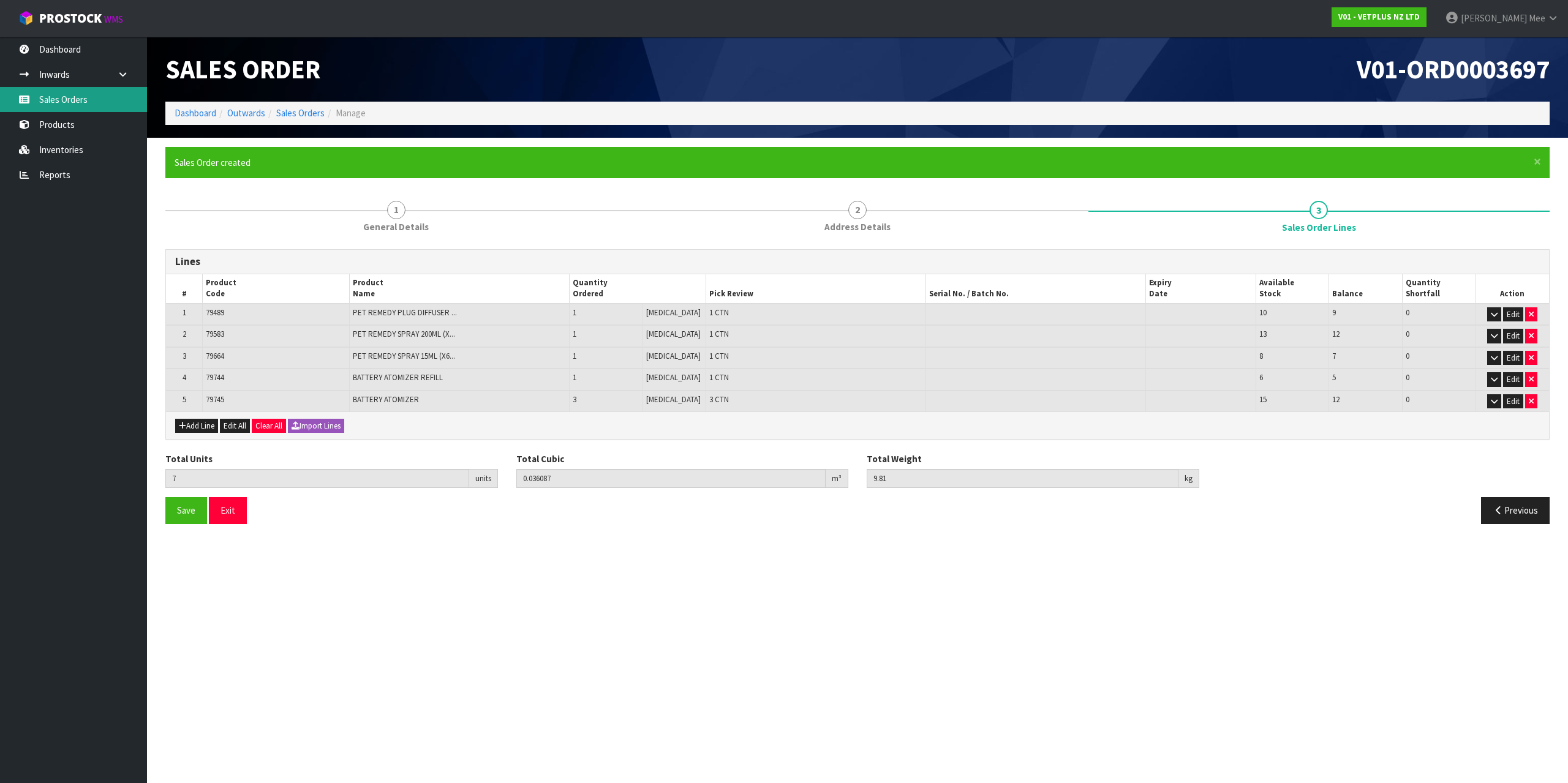
click at [64, 103] on link "Sales Orders" at bounding box center [74, 100] width 147 height 25
